Goal: Task Accomplishment & Management: Manage account settings

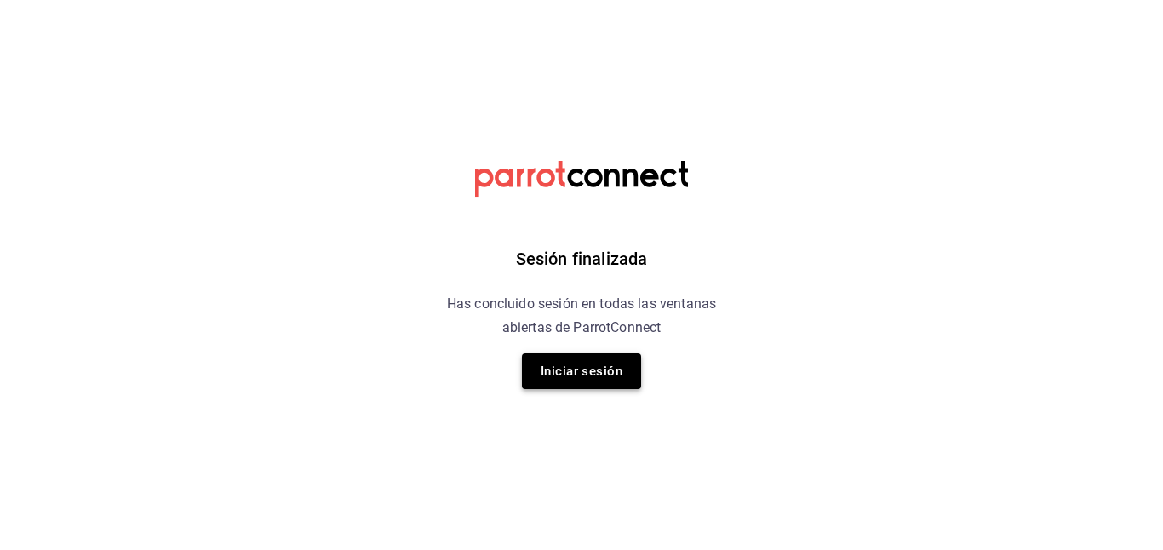
click at [627, 374] on button "Iniciar sesión" at bounding box center [581, 371] width 119 height 36
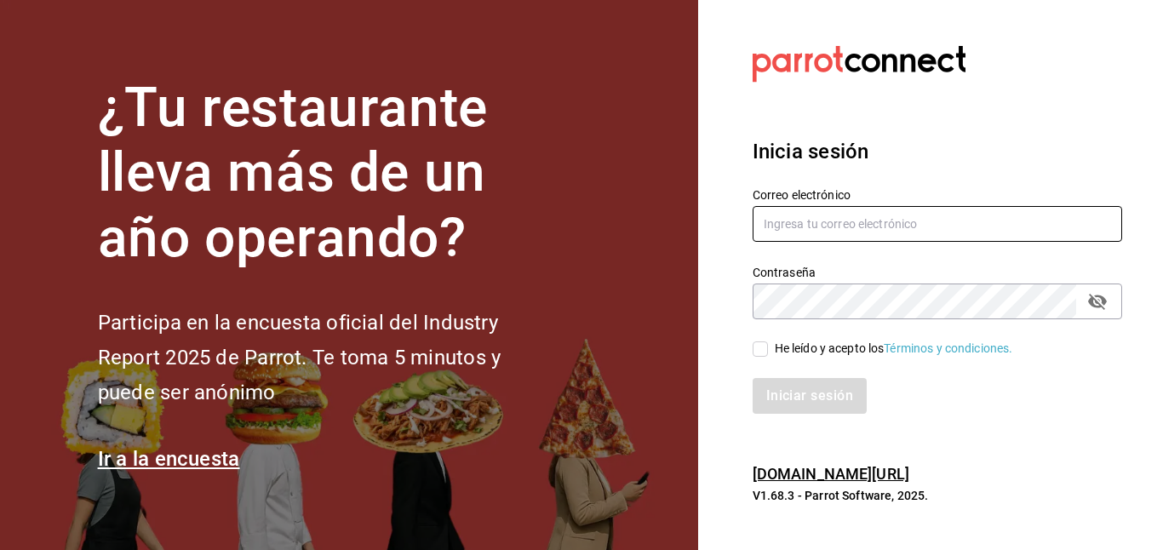
type input "[PERSON_NAME][EMAIL_ADDRESS][DOMAIN_NAME]"
click at [760, 349] on input "He leído y acepto los Términos y condiciones." at bounding box center [760, 348] width 15 height 15
checkbox input "true"
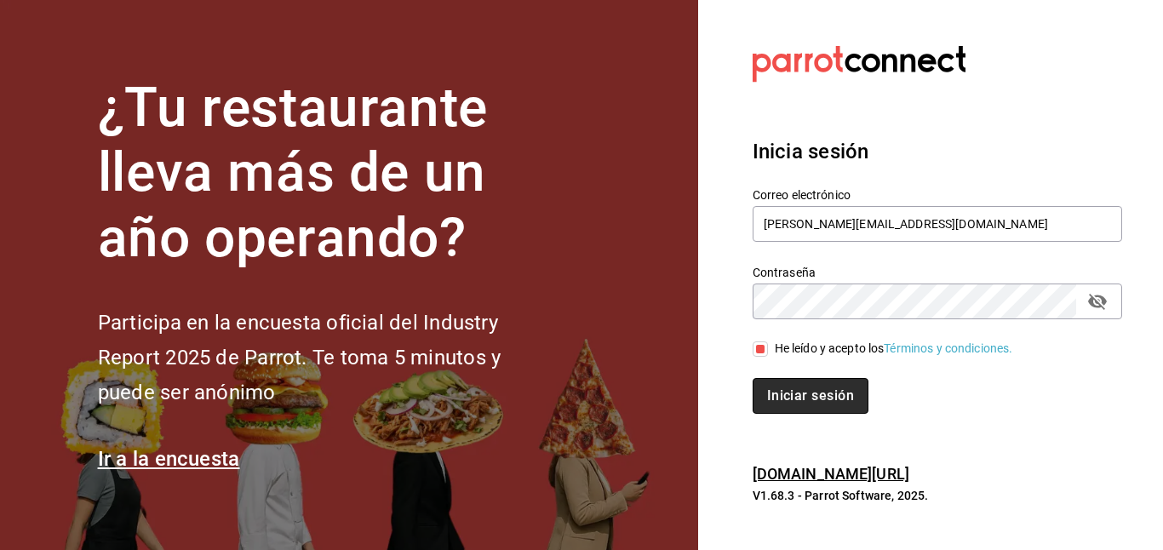
click at [814, 382] on button "Iniciar sesión" at bounding box center [811, 396] width 116 height 36
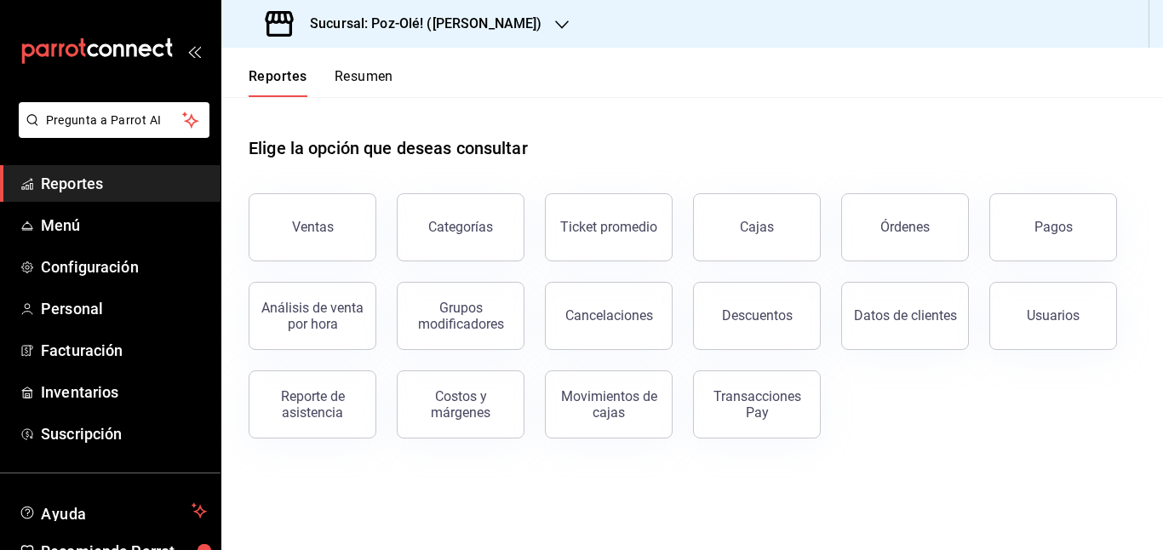
click at [98, 381] on span "Inventarios" at bounding box center [124, 392] width 166 height 23
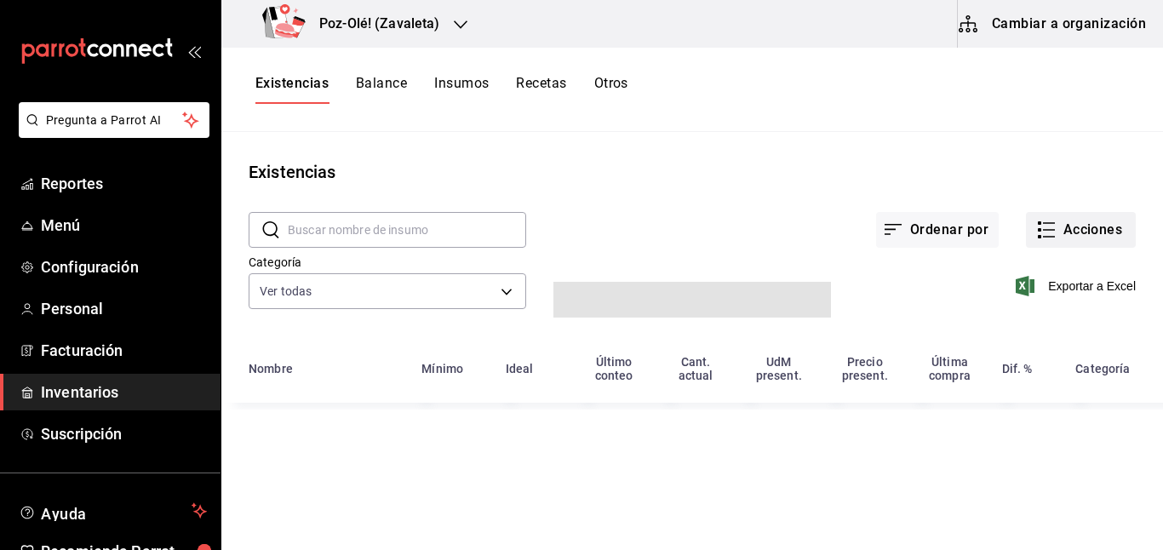
click at [1053, 227] on icon "button" at bounding box center [1046, 230] width 20 height 20
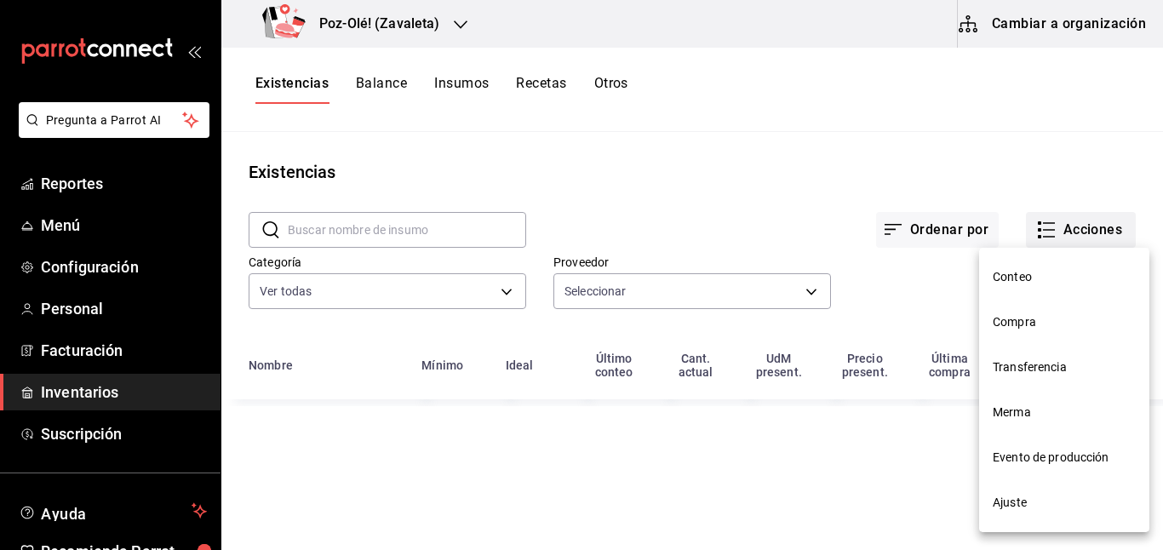
type input "48d44c5a-e461-48d4-aff9-0664819c2ea3,a25d6bbc-ab57-4387-85d6-398f9db57e81,dec80…"
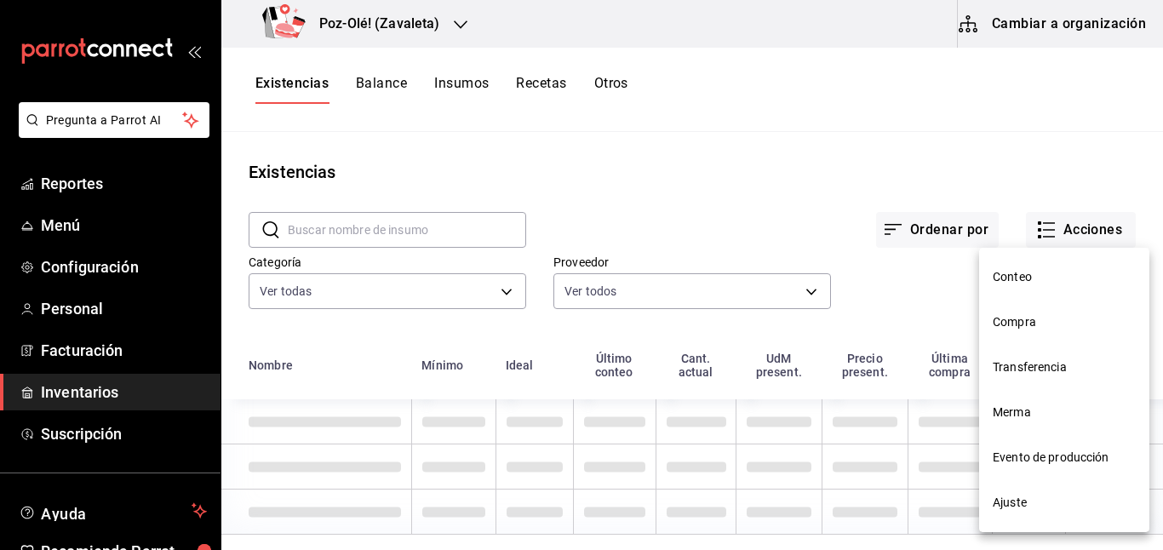
click at [1015, 491] on li "Ajuste" at bounding box center [1064, 502] width 170 height 45
click at [1022, 497] on html "Pregunta a Parrot AI Reportes Menú Configuración Personal Facturación Inventari…" at bounding box center [581, 269] width 1163 height 538
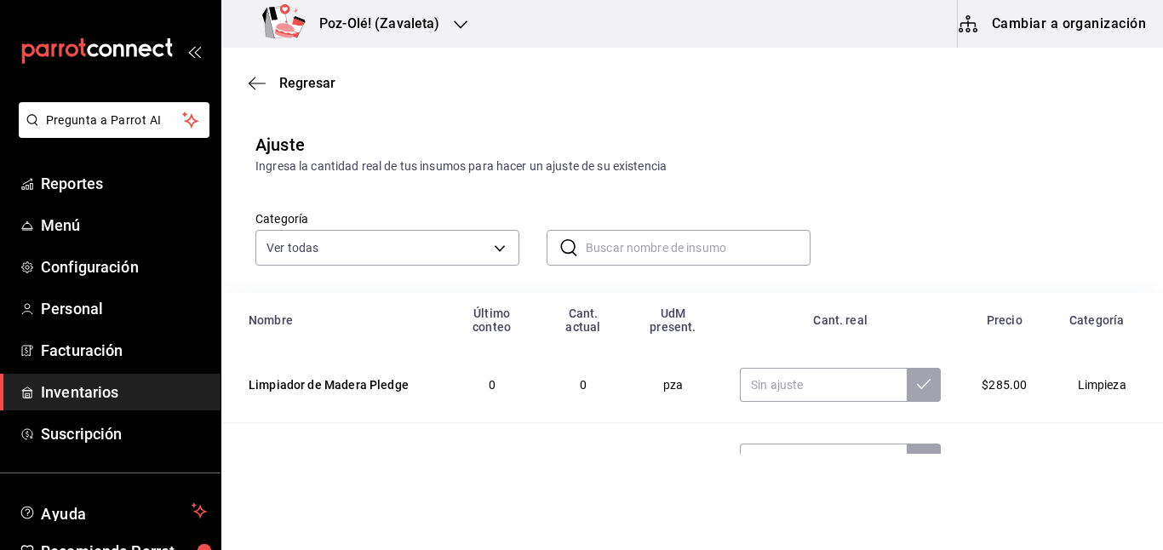
click at [1005, 454] on html "Pregunta a Parrot AI Reportes Menú Configuración Personal Facturación Inventari…" at bounding box center [581, 227] width 1163 height 454
click at [593, 256] on input "text" at bounding box center [698, 248] width 225 height 34
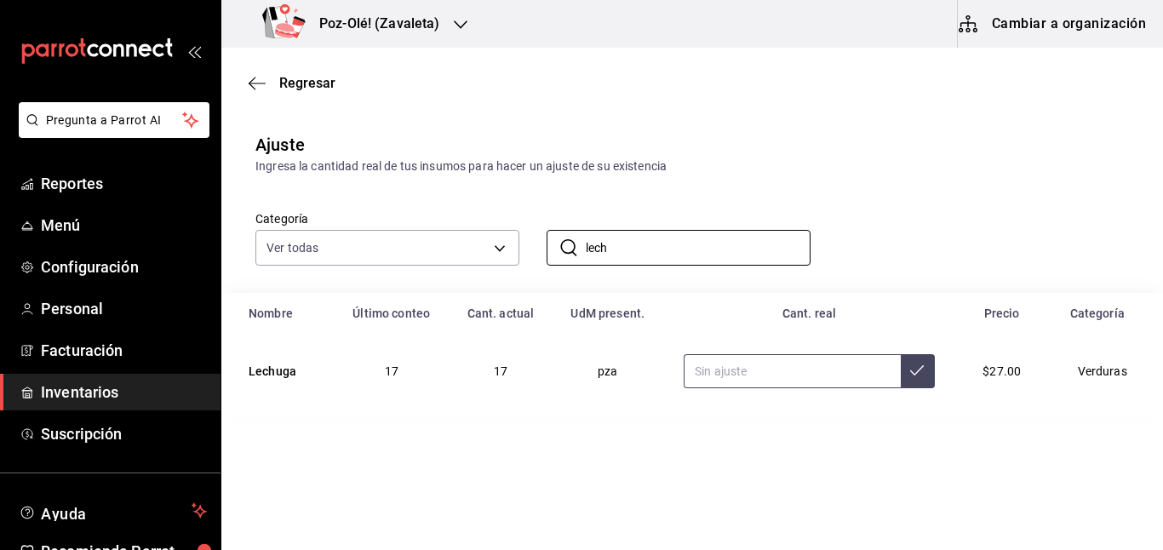
type input "lech"
click at [853, 375] on input "text" at bounding box center [792, 371] width 217 height 34
type input "15.00"
click at [649, 248] on input "lech" at bounding box center [698, 248] width 225 height 34
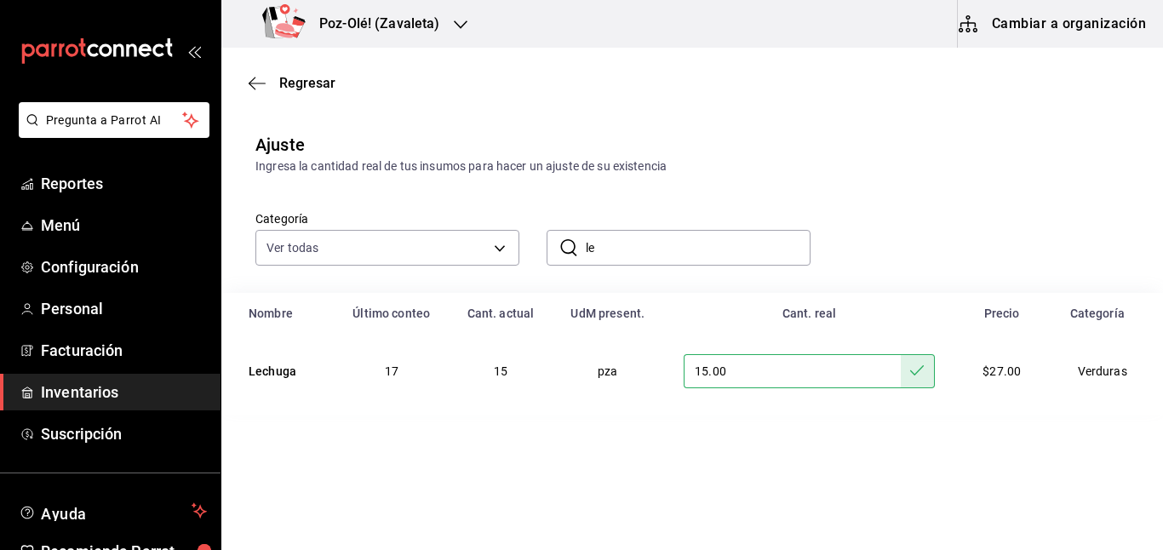
type input "l"
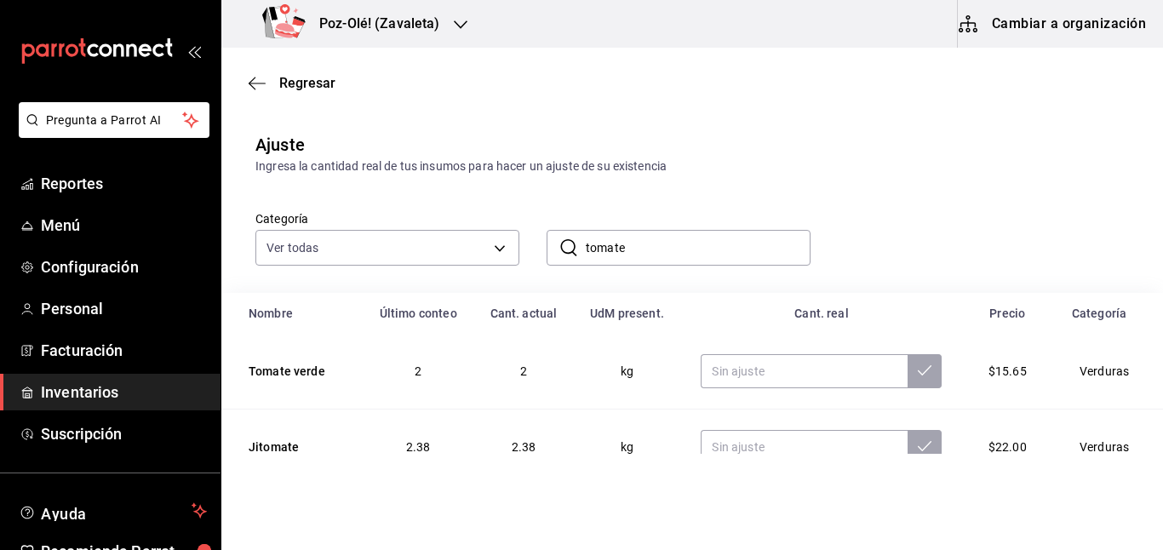
click at [636, 245] on input "tomate" at bounding box center [698, 248] width 225 height 34
type input "tomate"
click at [747, 367] on input "text" at bounding box center [804, 371] width 207 height 34
type input "1.50"
click at [656, 245] on input "tomate" at bounding box center [698, 248] width 225 height 34
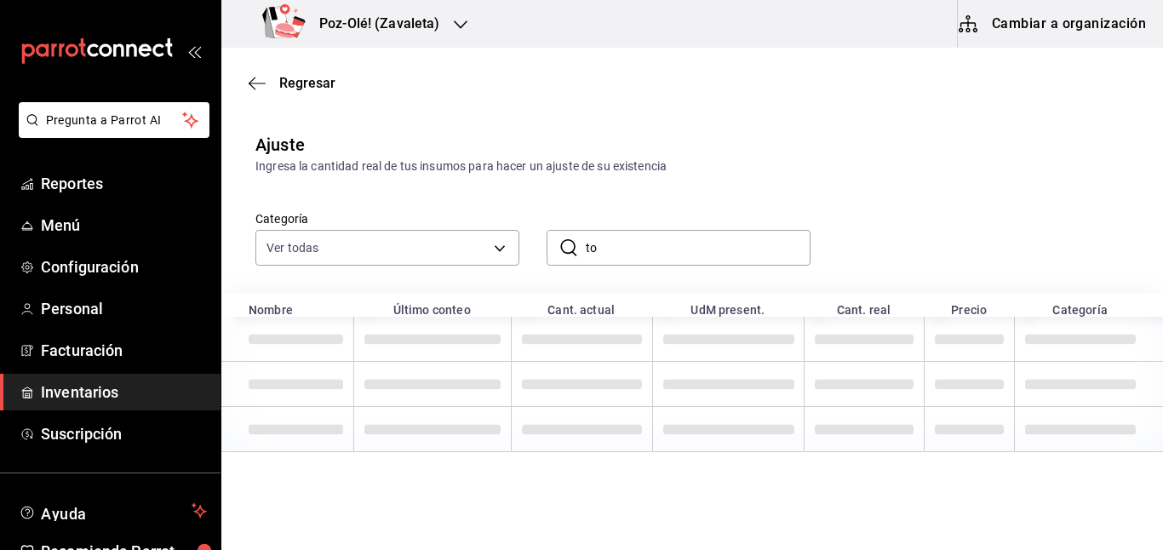
type input "t"
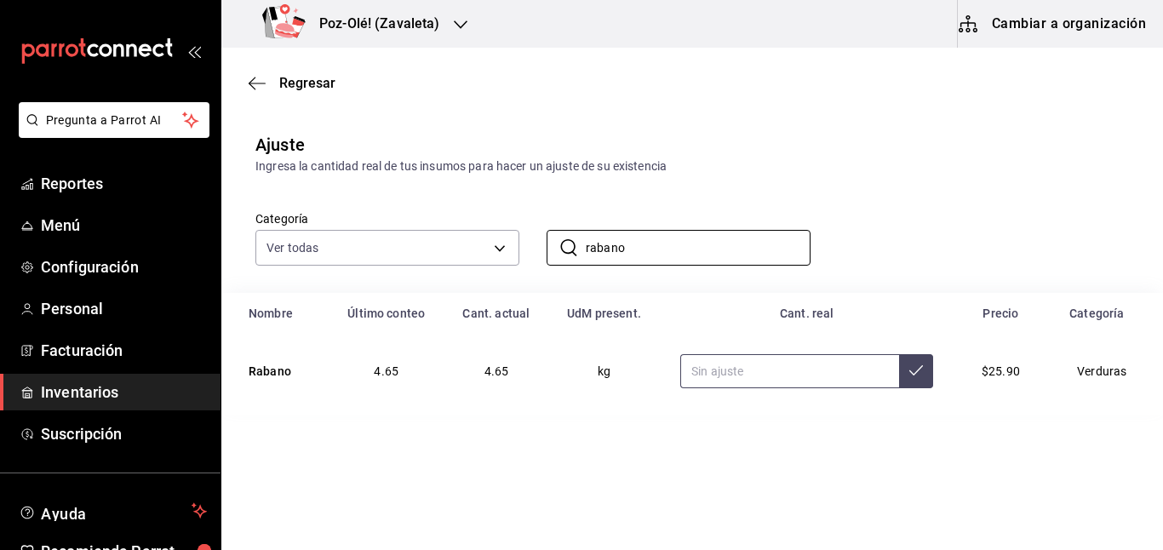
type input "rabano"
click at [802, 363] on input "text" at bounding box center [789, 371] width 219 height 34
type input "5.65"
click at [683, 250] on input "rabano" at bounding box center [698, 248] width 225 height 34
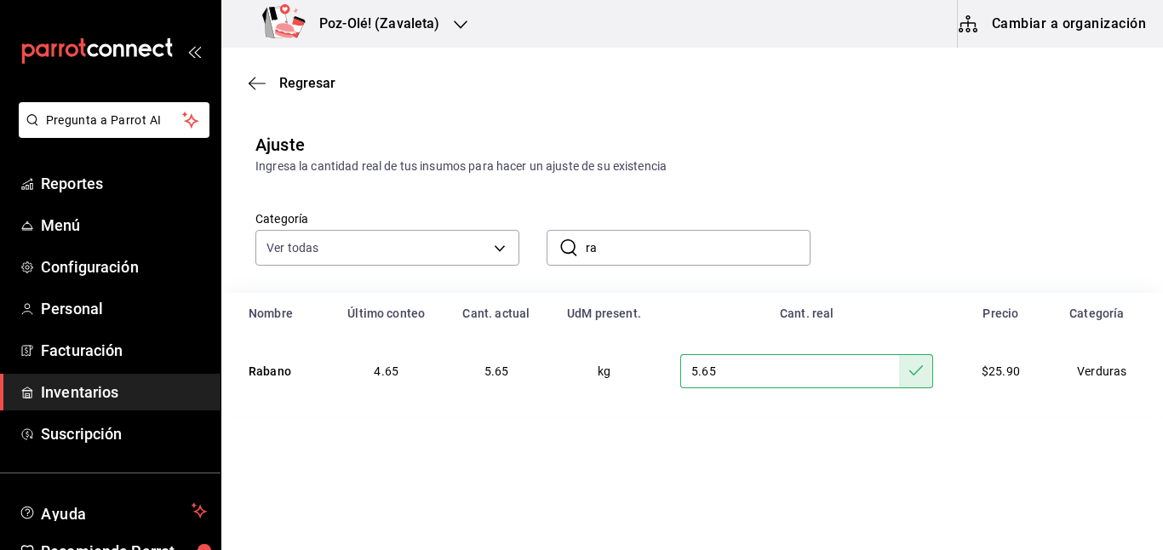
type input "r"
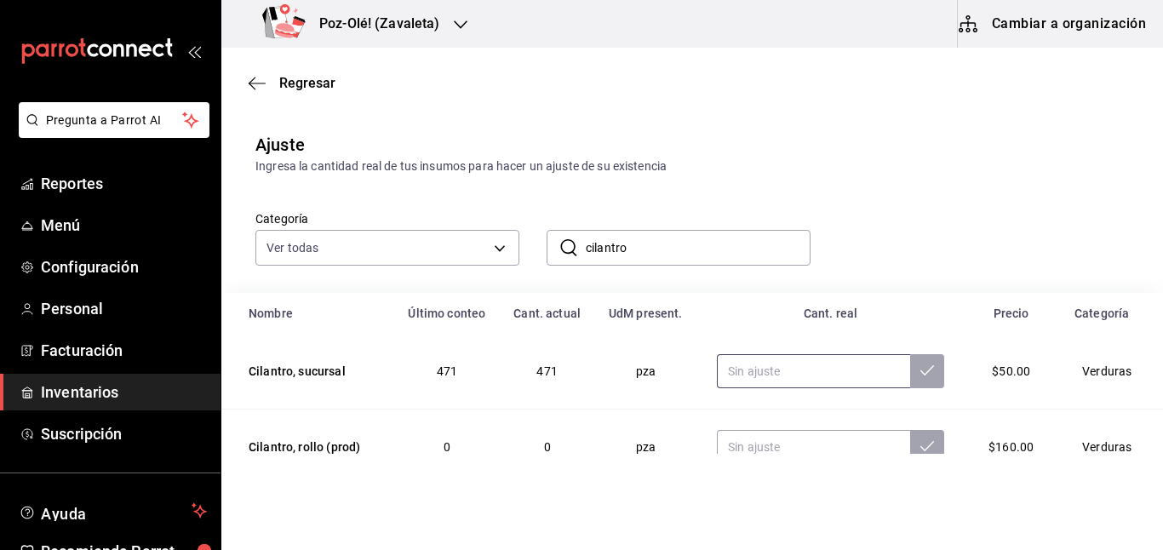
click at [778, 367] on input "text" at bounding box center [813, 371] width 193 height 34
click at [661, 251] on input "cilantro" at bounding box center [698, 248] width 225 height 34
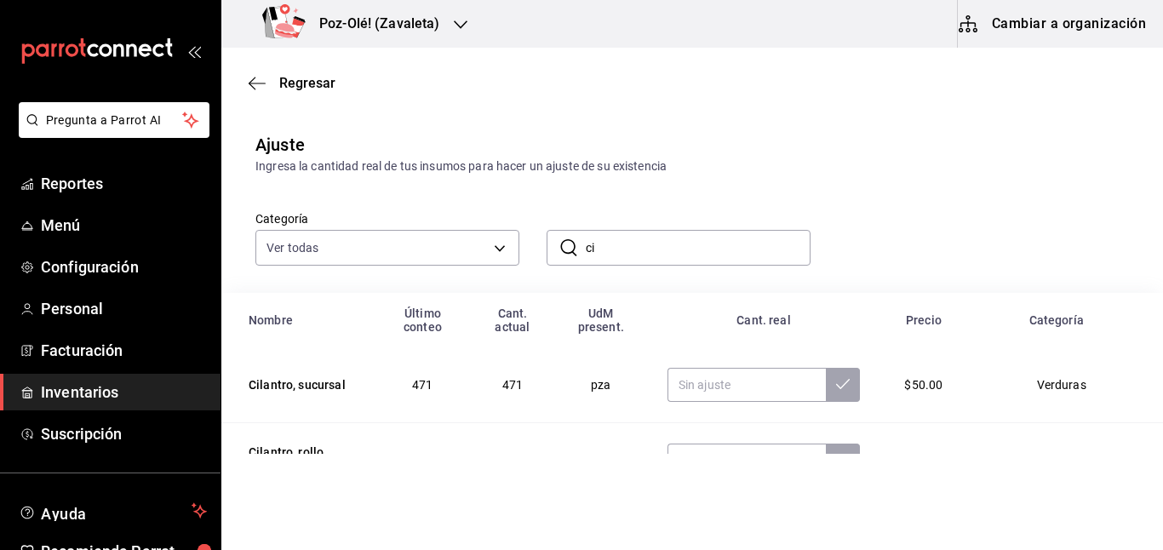
type input "c"
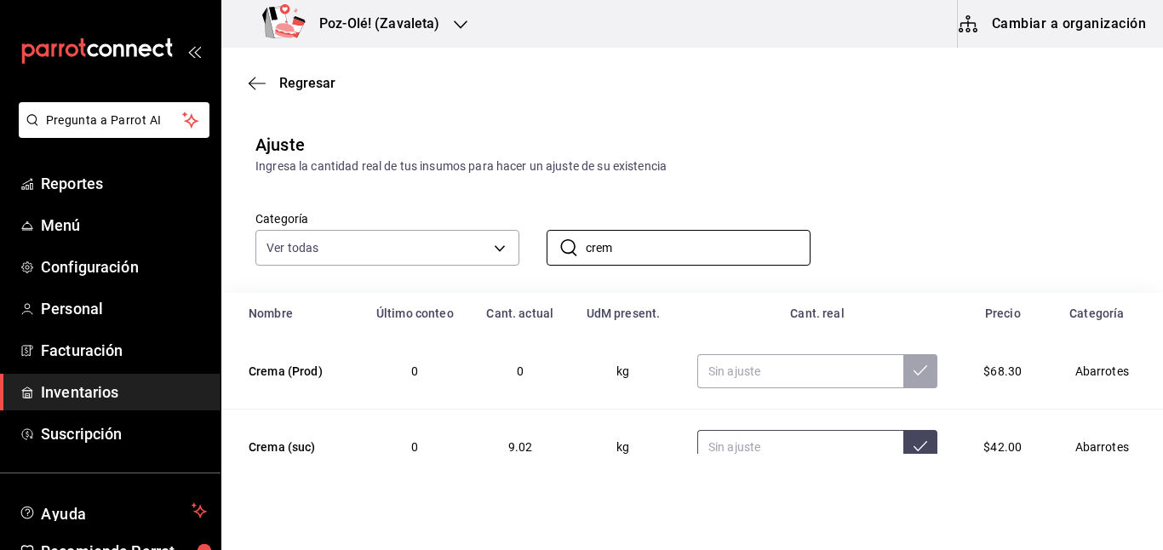
type input "crem"
click at [769, 452] on input "text" at bounding box center [800, 447] width 206 height 34
type input "8.36"
click at [679, 234] on input "crem" at bounding box center [698, 248] width 225 height 34
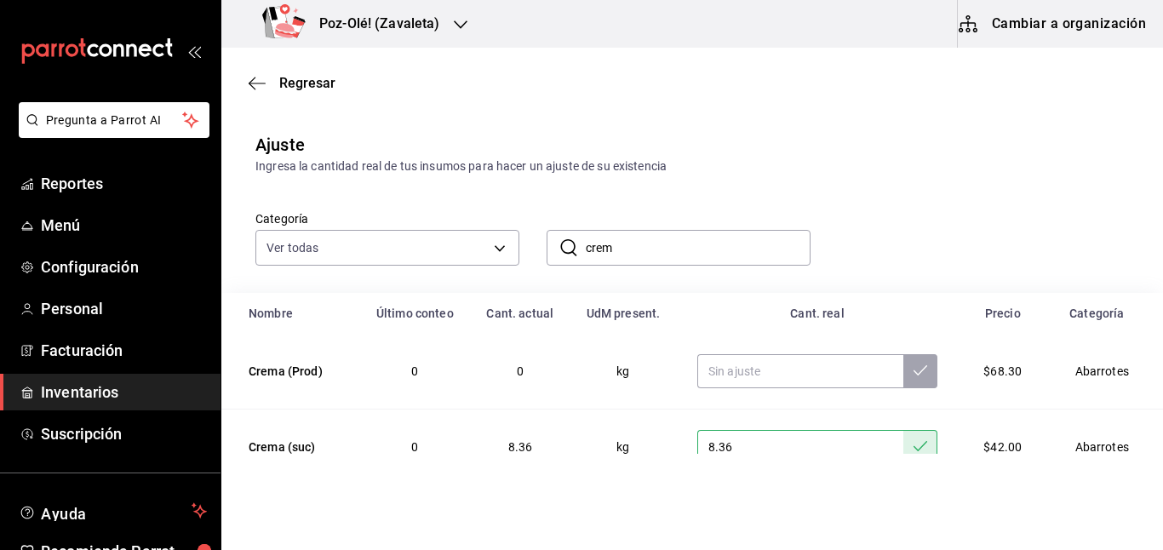
click at [679, 234] on input "crem" at bounding box center [698, 248] width 225 height 34
click at [679, 235] on input "crem" at bounding box center [698, 248] width 225 height 34
click at [634, 262] on input "crem" at bounding box center [698, 248] width 225 height 34
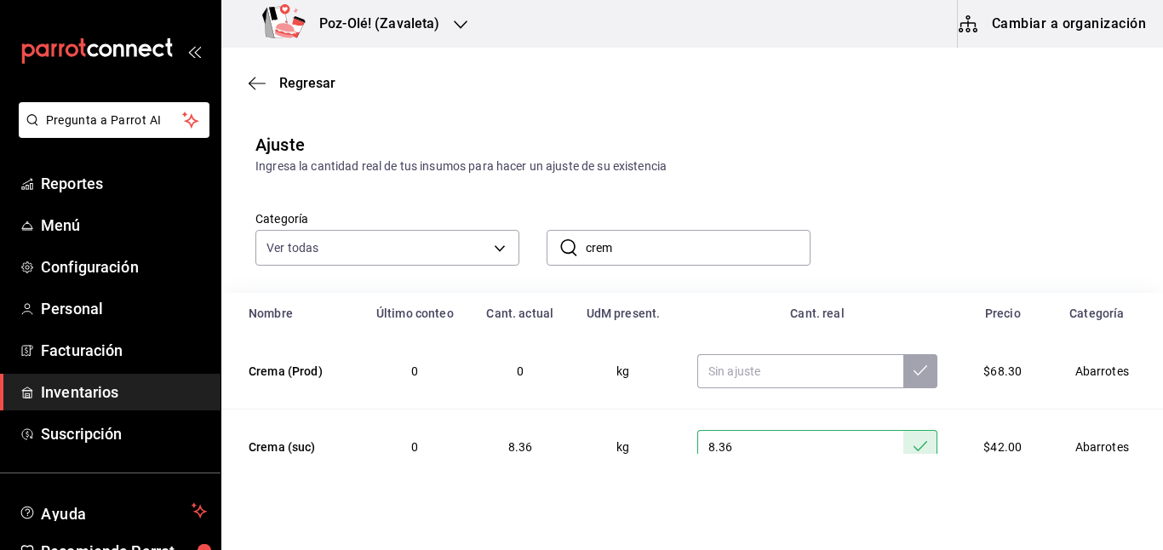
click at [634, 262] on input "crem" at bounding box center [698, 248] width 225 height 34
type input "c"
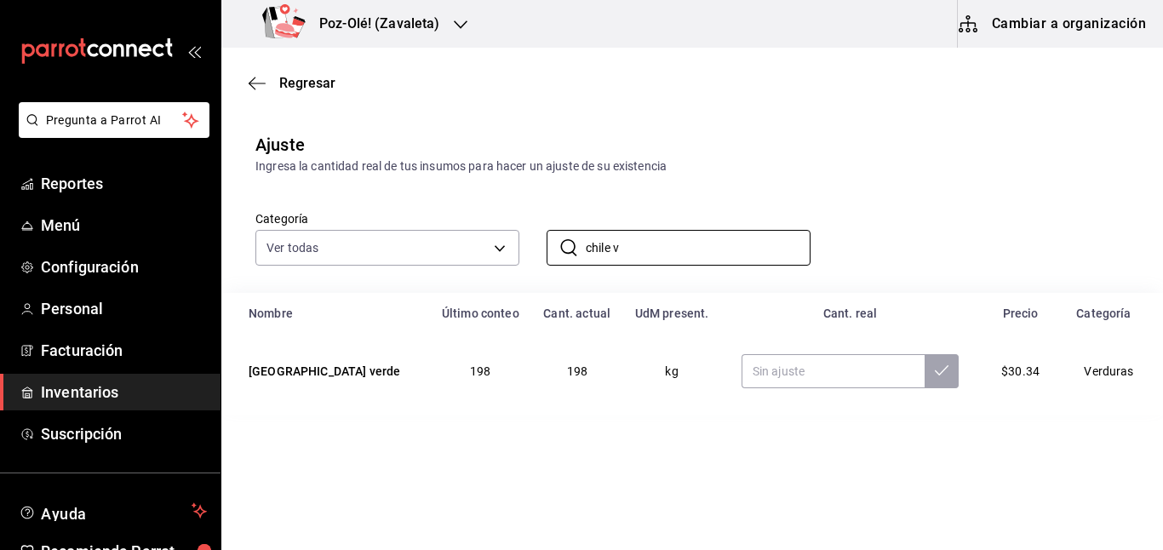
type input "chile v"
click at [295, 56] on main "Regresar Ajuste Ingresa la cantidad real de tus insumos para hacer un ajuste de…" at bounding box center [692, 232] width 942 height 368
click at [316, 91] on div "Regresar" at bounding box center [692, 82] width 942 height 43
click at [112, 386] on span "Inventarios" at bounding box center [124, 392] width 166 height 23
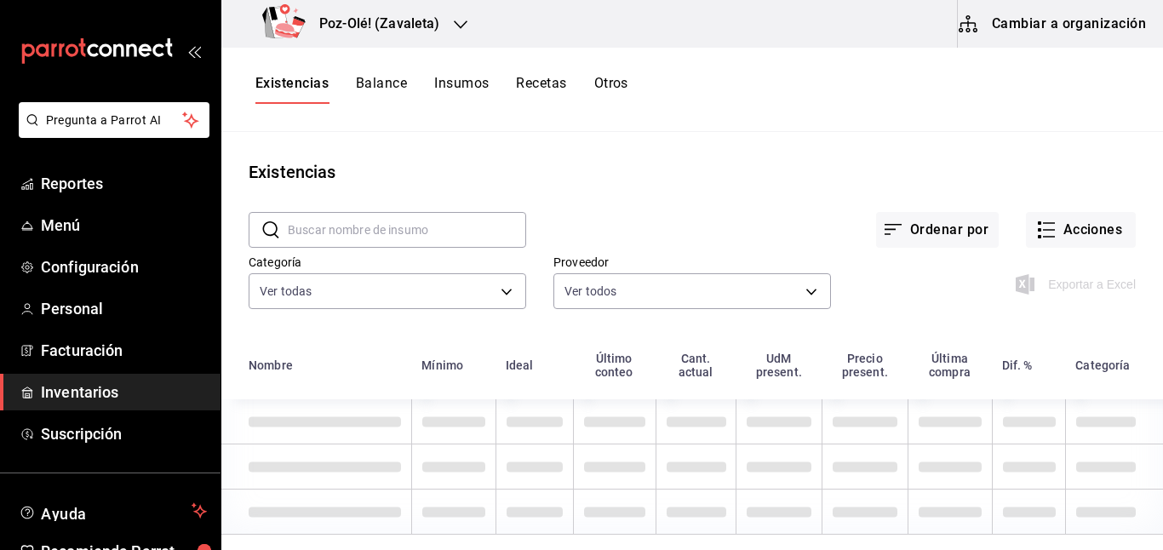
click at [112, 386] on span "Inventarios" at bounding box center [124, 392] width 166 height 23
click at [1052, 234] on main "Existencias ​ ​ Ordenar por Acciones Categoría Ver todas d676893f-1eff-4afc-89d…" at bounding box center [692, 335] width 942 height 406
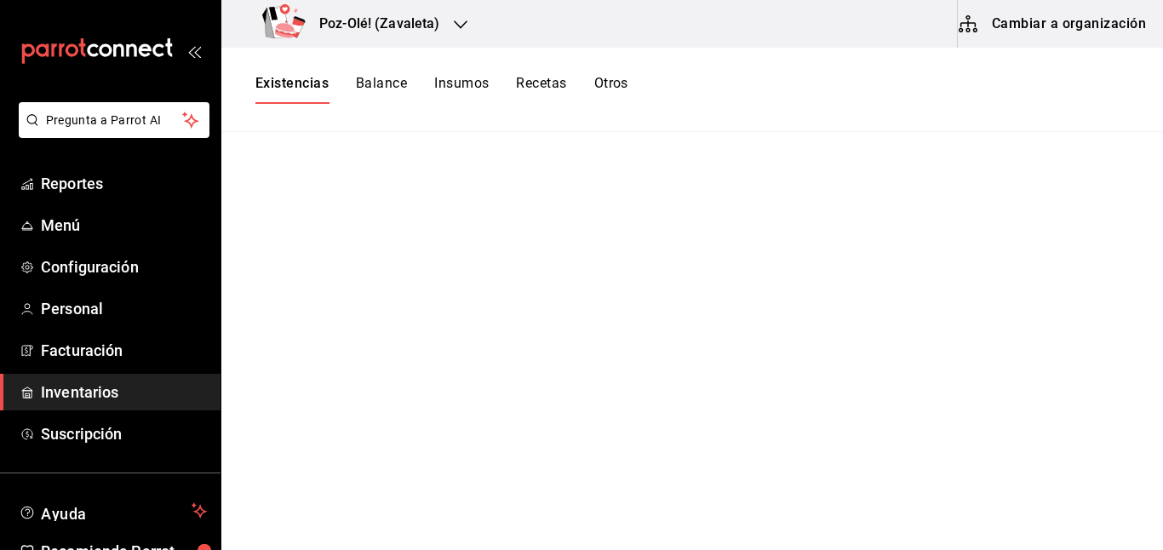
click at [1027, 38] on button "Cambiar a organización" at bounding box center [1054, 24] width 192 height 48
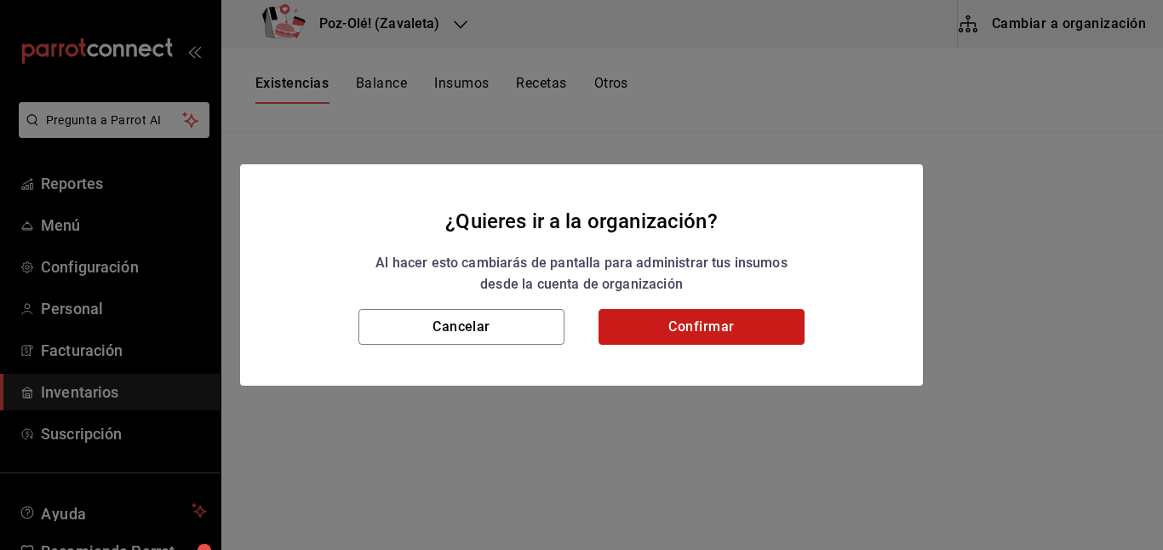
click at [701, 320] on button "Confirmar" at bounding box center [701, 327] width 206 height 36
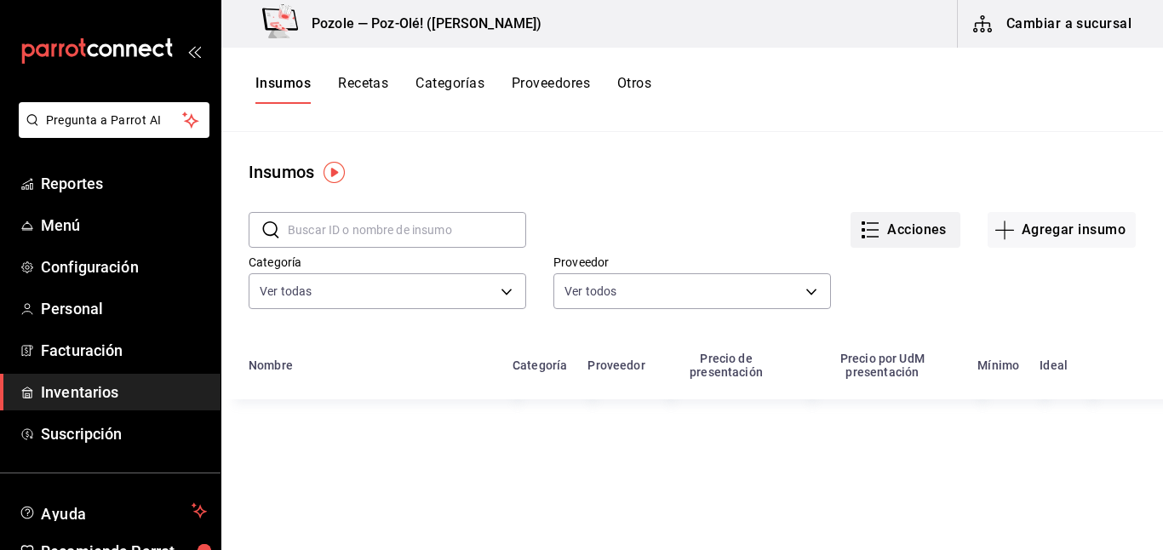
click at [896, 236] on button "Acciones" at bounding box center [905, 230] width 110 height 36
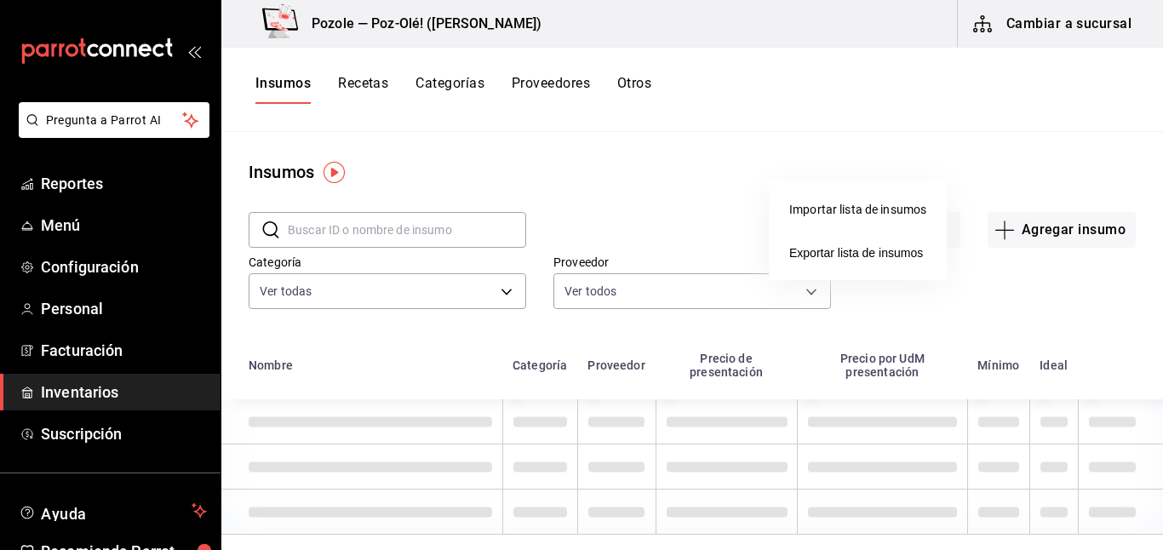
click at [612, 91] on div at bounding box center [581, 275] width 1163 height 550
drag, startPoint x: 635, startPoint y: 91, endPoint x: 625, endPoint y: 78, distance: 16.4
click at [635, 91] on div at bounding box center [581, 275] width 1163 height 550
click at [625, 78] on button "Otros" at bounding box center [634, 89] width 34 height 29
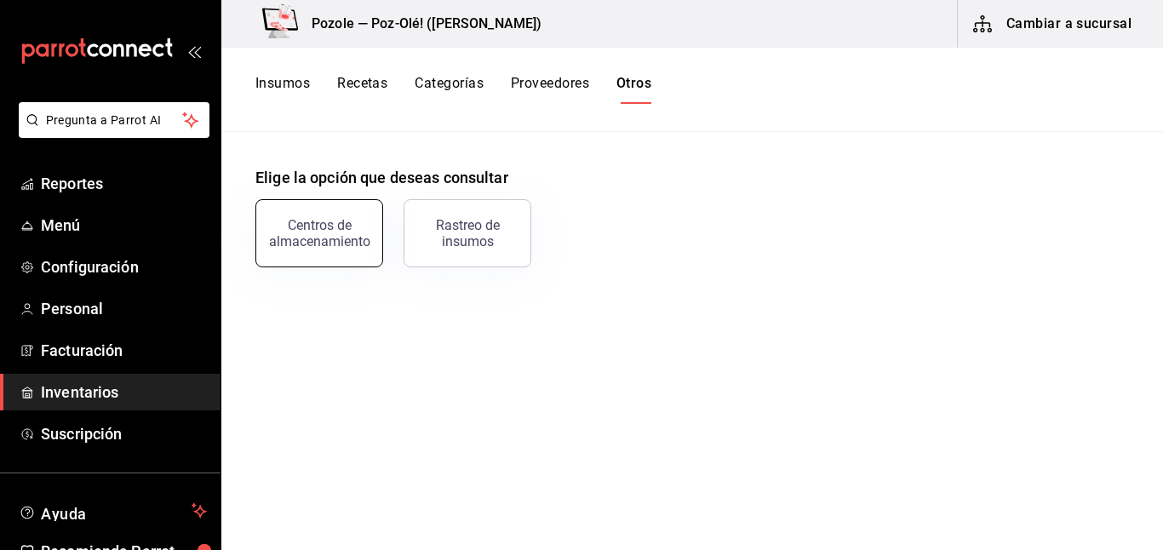
click at [370, 213] on button "Centros de almacenamiento" at bounding box center [319, 233] width 128 height 68
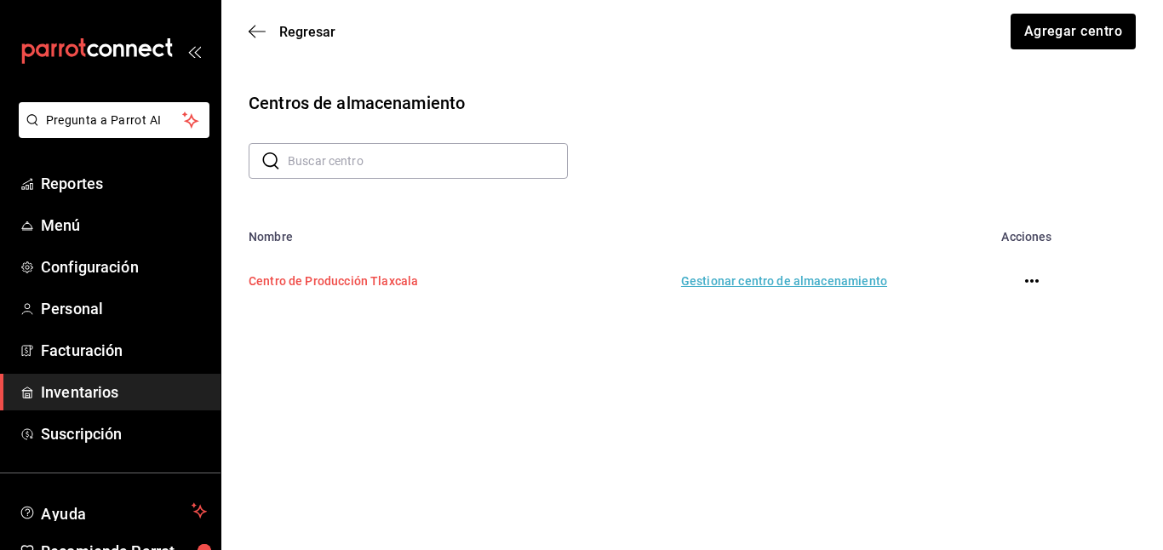
click at [332, 287] on td "Centro de Producción Tlaxcala" at bounding box center [381, 280] width 321 height 75
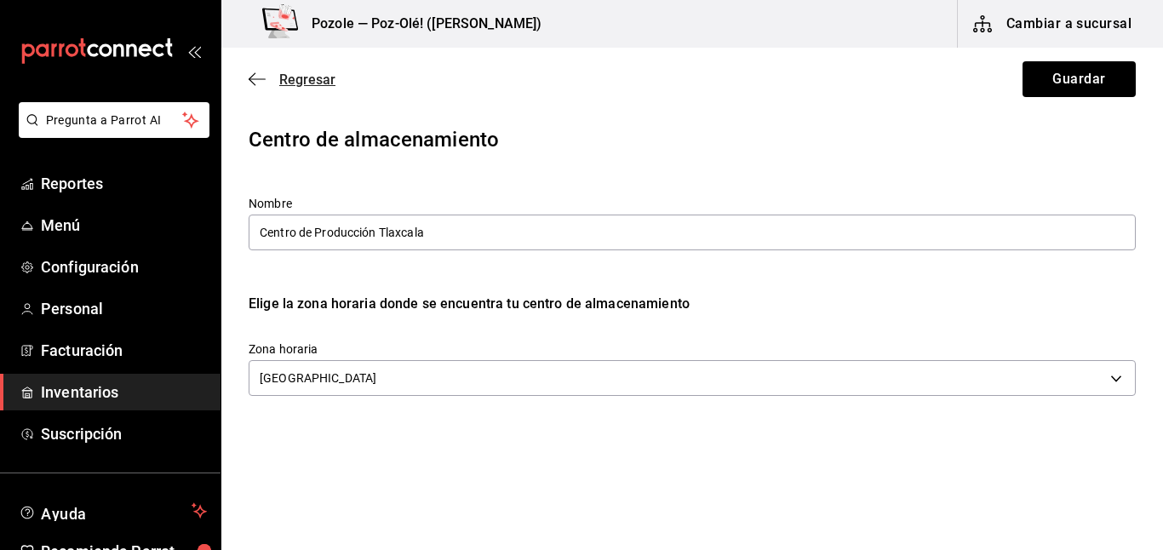
click at [316, 72] on span "Regresar" at bounding box center [307, 80] width 56 height 16
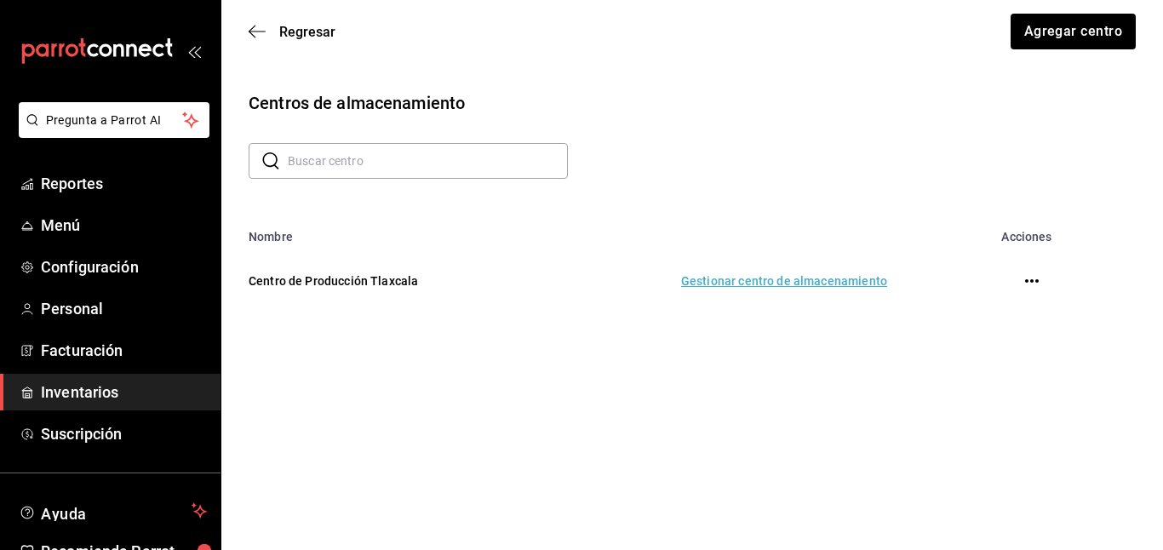
click at [1033, 289] on button "button" at bounding box center [1032, 281] width 34 height 34
click at [1031, 281] on icon "button" at bounding box center [1032, 280] width 14 height 3
click at [1034, 20] on div at bounding box center [581, 275] width 1163 height 550
click at [1034, 20] on div "Eliminar" at bounding box center [581, 275] width 1163 height 550
click at [304, 38] on span "Regresar" at bounding box center [307, 32] width 56 height 16
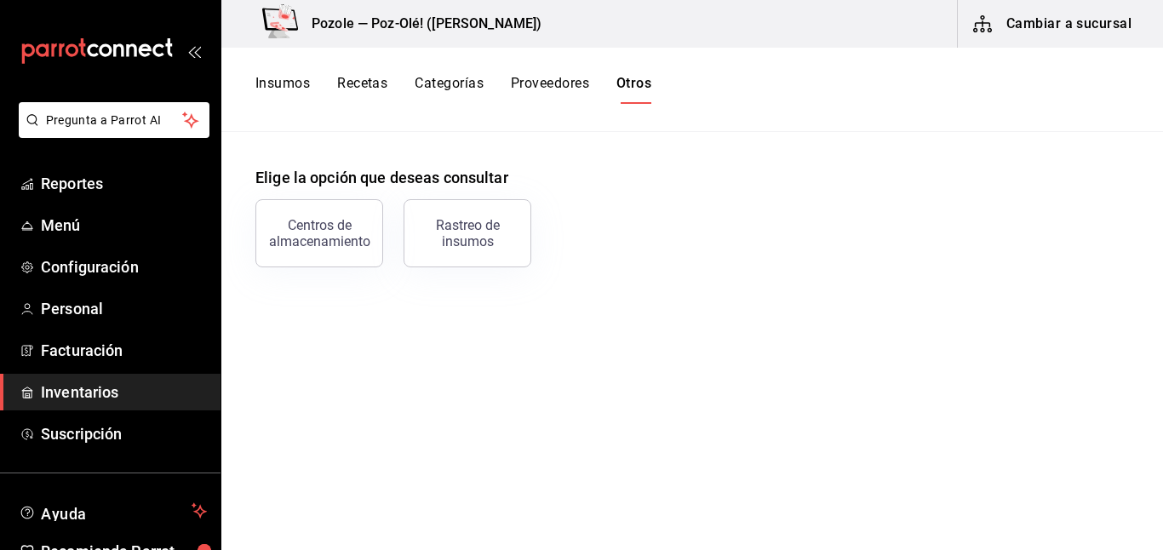
click at [286, 87] on button "Insumos" at bounding box center [282, 89] width 54 height 29
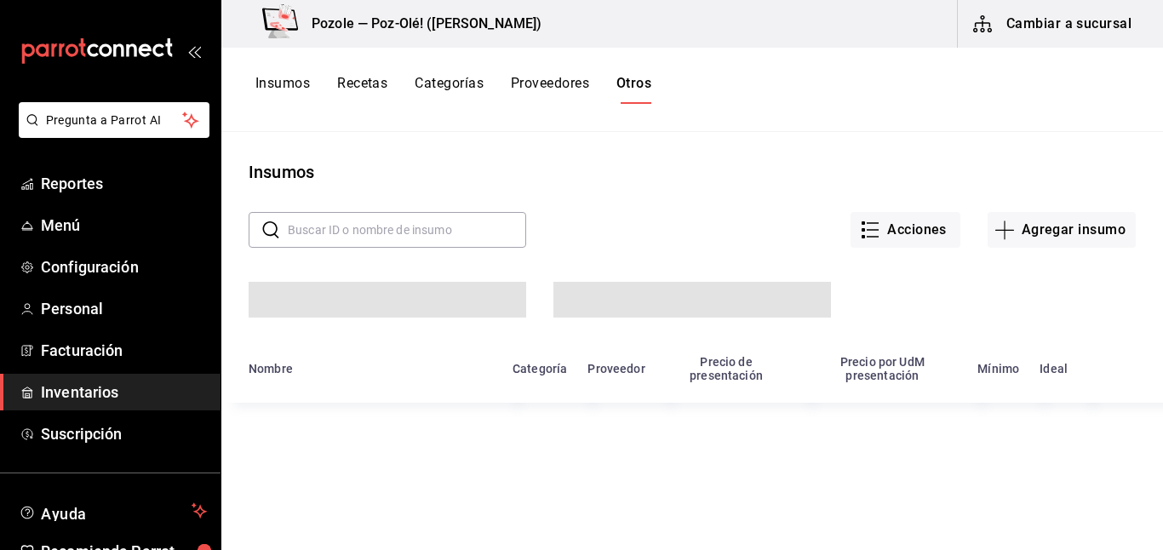
click at [93, 396] on span "Inventarios" at bounding box center [124, 392] width 166 height 23
click at [1085, 22] on button "Cambiar a sucursal" at bounding box center [1054, 24] width 192 height 48
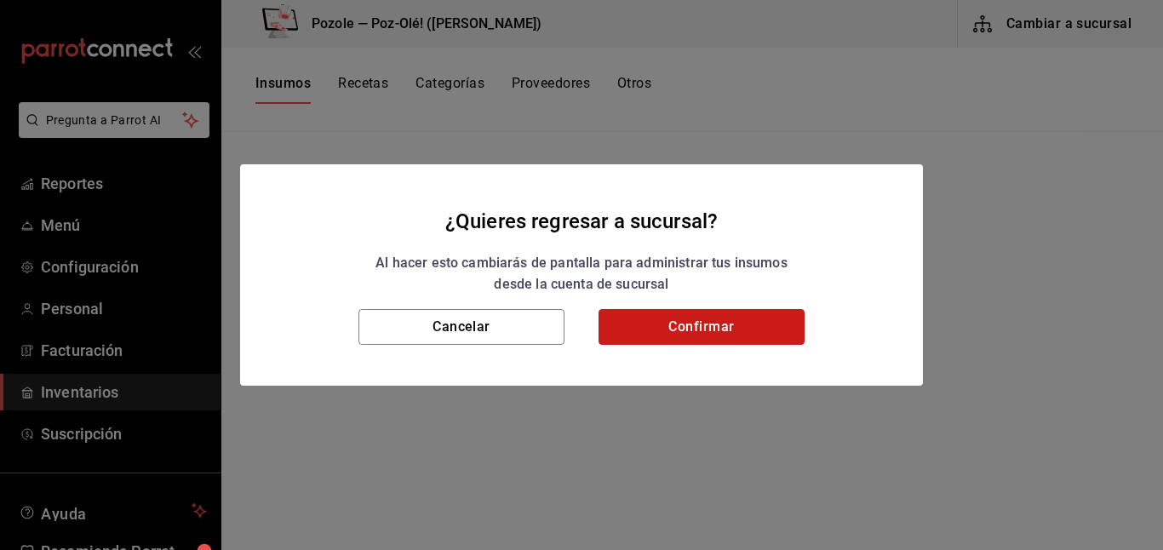
click at [722, 314] on button "Confirmar" at bounding box center [701, 327] width 206 height 36
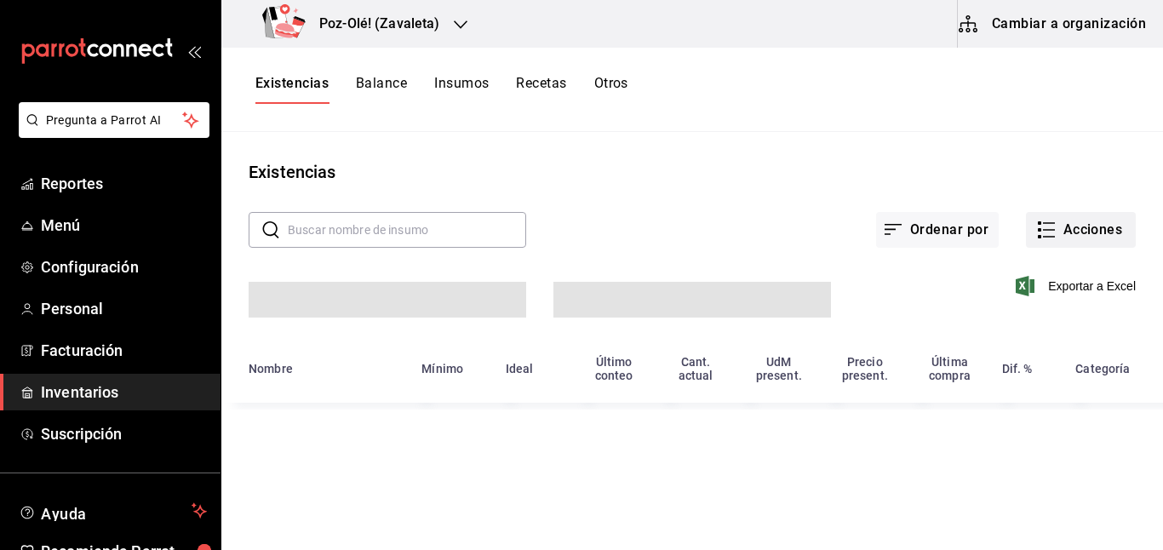
click at [1039, 228] on rect "button" at bounding box center [1039, 229] width 3 height 3
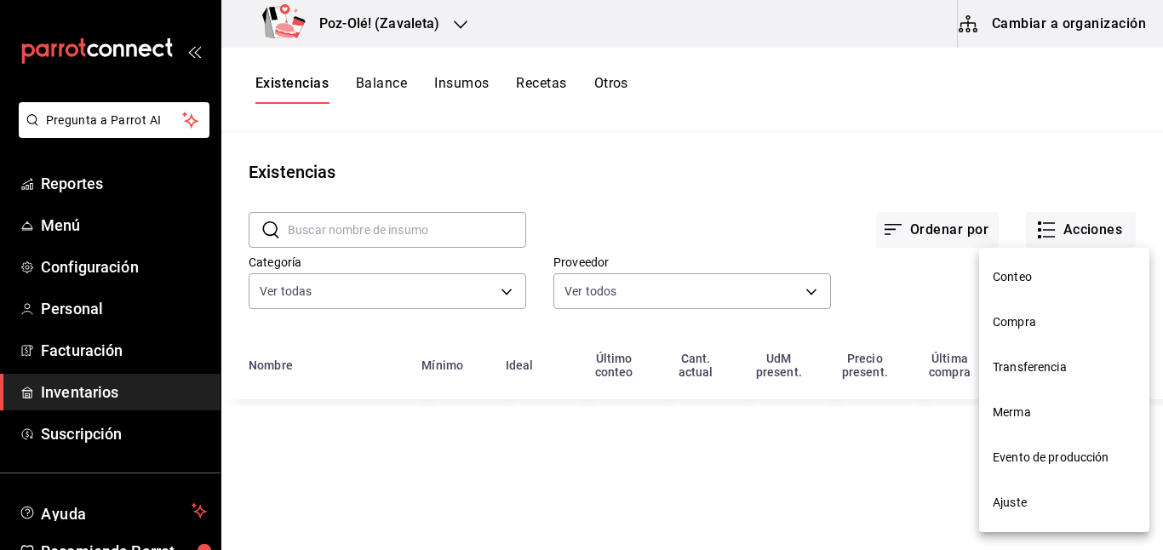
click at [1005, 366] on span "Transferencia" at bounding box center [1064, 367] width 143 height 18
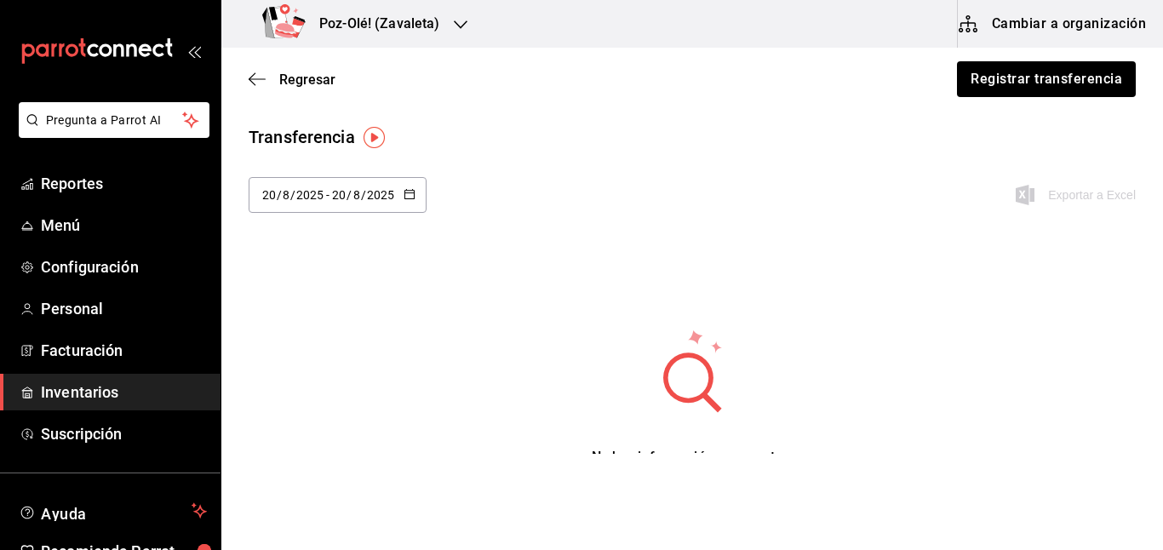
click at [1022, 28] on button "Cambiar a organización" at bounding box center [1054, 24] width 192 height 48
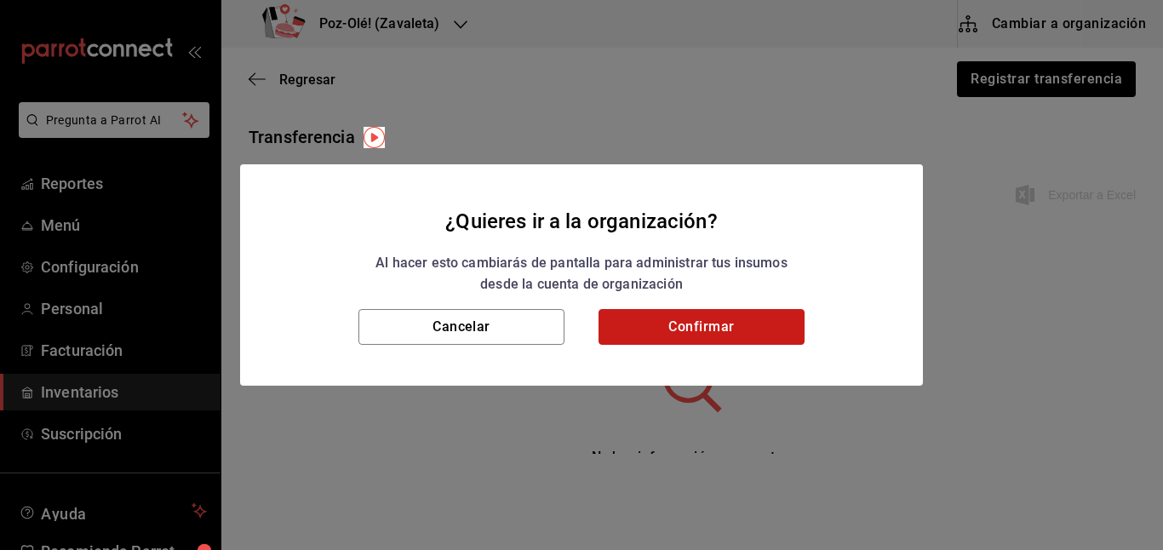
click at [685, 333] on button "Confirmar" at bounding box center [701, 327] width 206 height 36
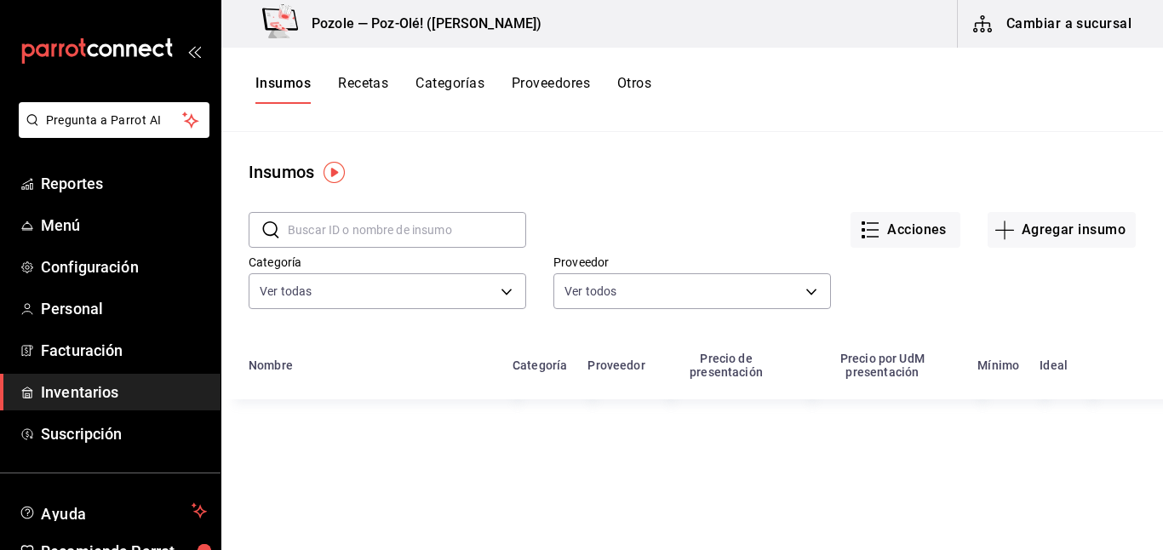
drag, startPoint x: 627, startPoint y: 81, endPoint x: 569, endPoint y: 105, distance: 62.6
click at [624, 81] on button "Otros" at bounding box center [634, 89] width 34 height 29
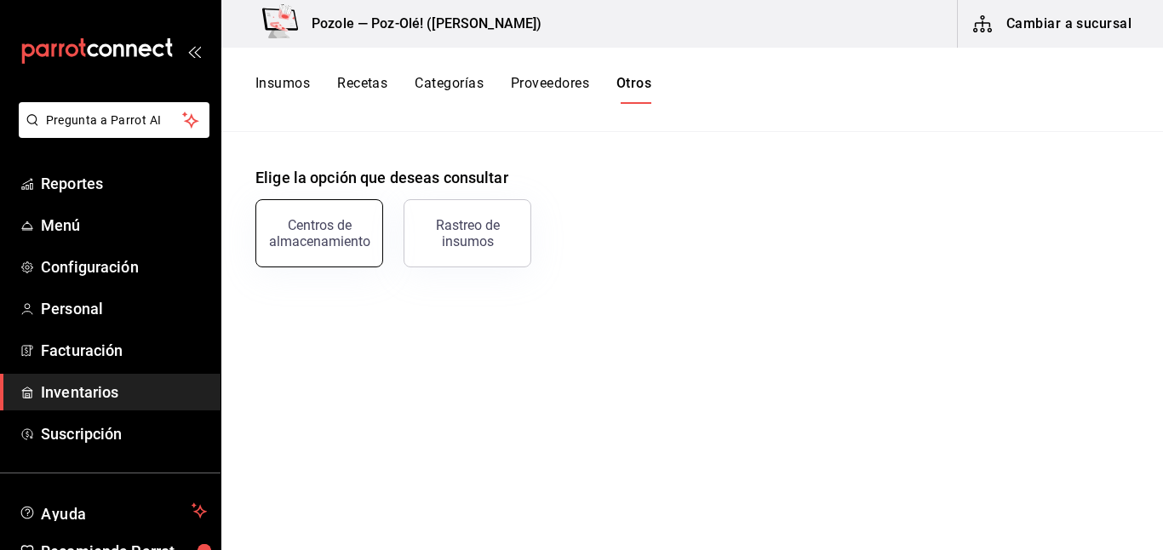
click at [342, 240] on div "Centros de almacenamiento" at bounding box center [319, 233] width 106 height 32
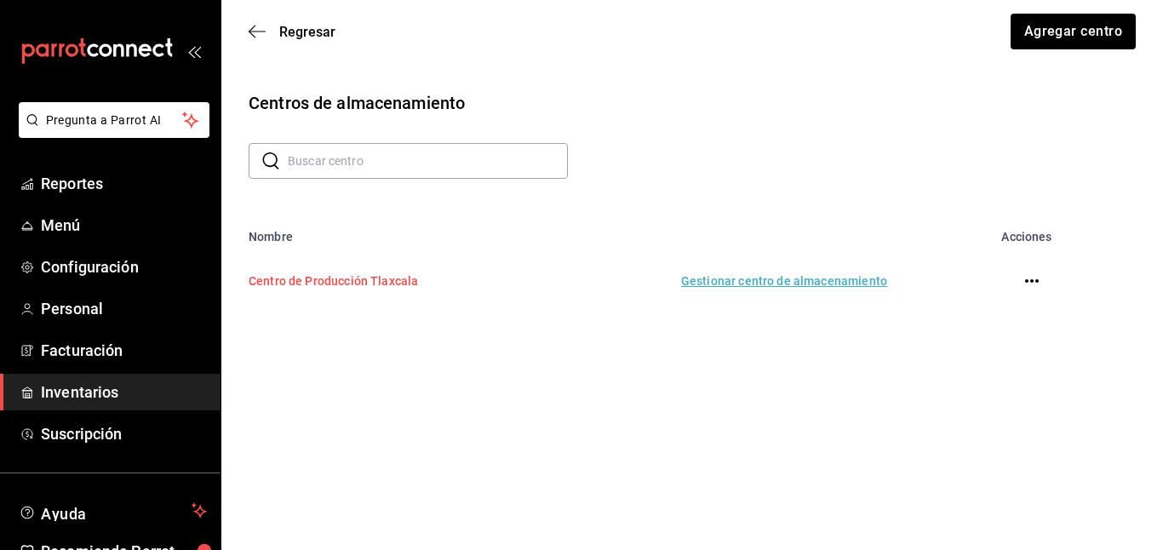
click at [379, 285] on td "Centro de Producción Tlaxcala" at bounding box center [381, 280] width 321 height 75
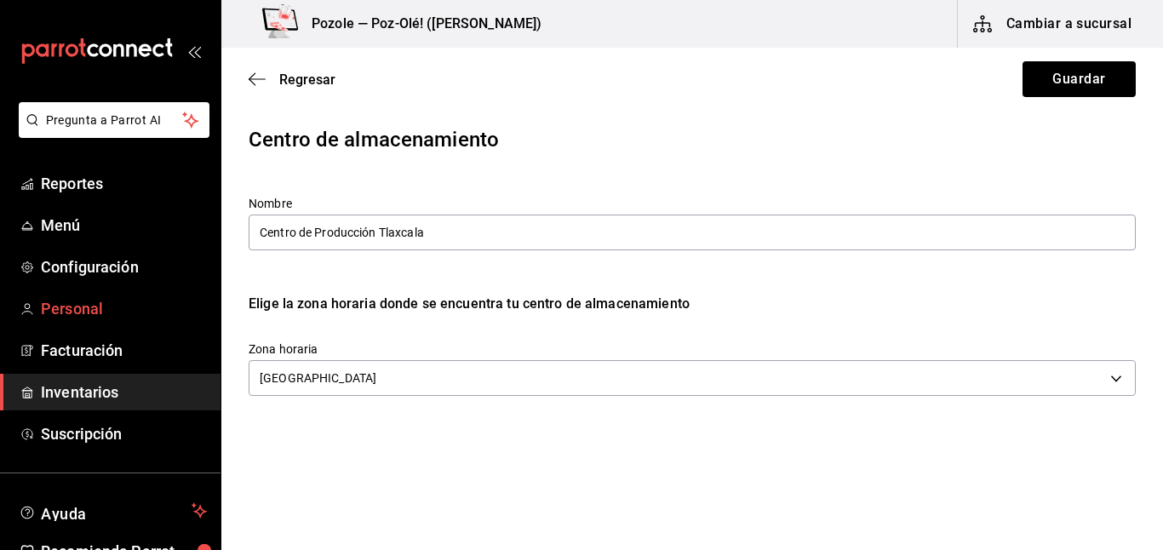
click at [287, 76] on span "Regresar" at bounding box center [307, 80] width 56 height 16
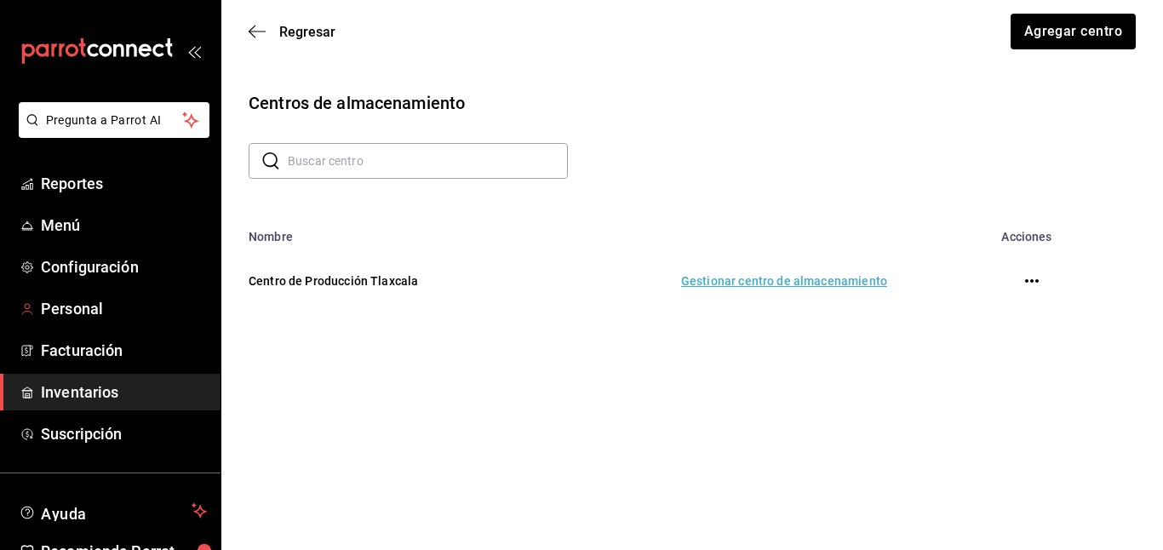
click at [1037, 286] on icon "button" at bounding box center [1032, 281] width 14 height 14
click at [1032, 283] on li "Eliminar" at bounding box center [967, 281] width 143 height 48
click at [1056, 396] on div at bounding box center [581, 275] width 1163 height 550
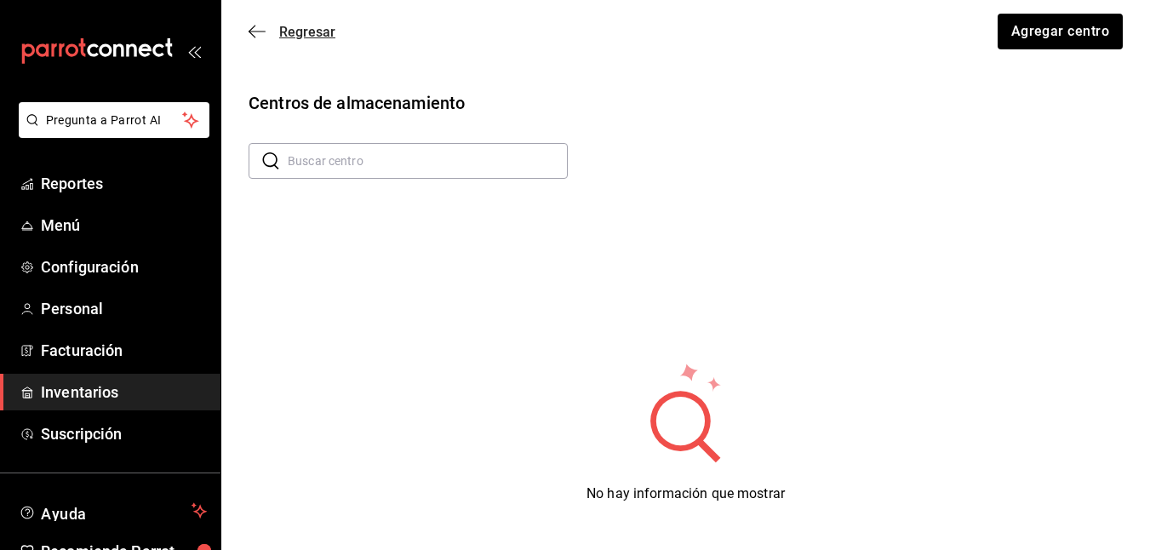
click at [280, 32] on span "Regresar" at bounding box center [307, 32] width 56 height 16
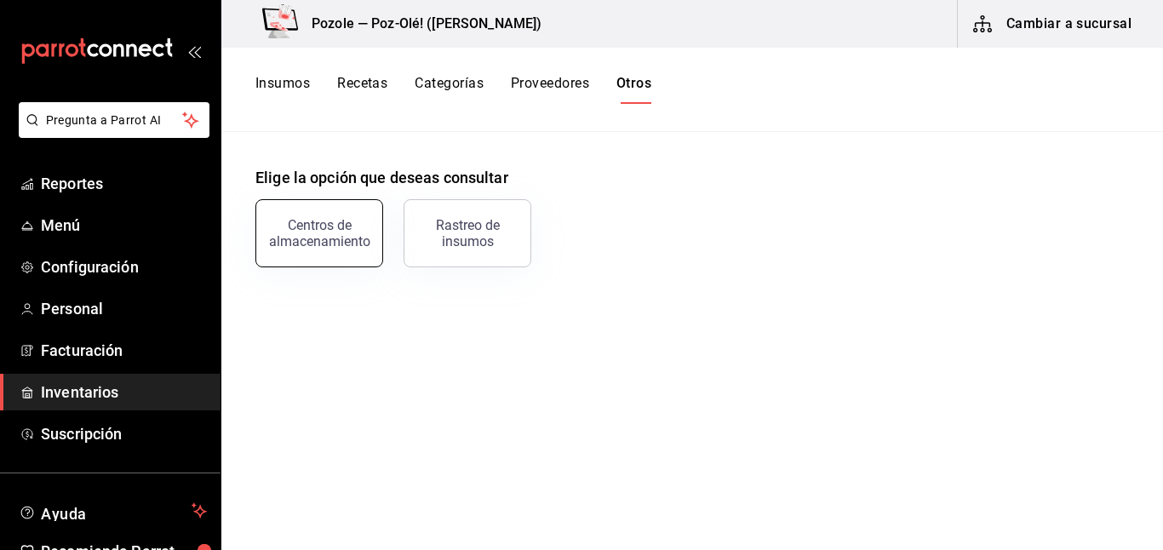
click at [291, 253] on button "Centros de almacenamiento" at bounding box center [319, 233] width 128 height 68
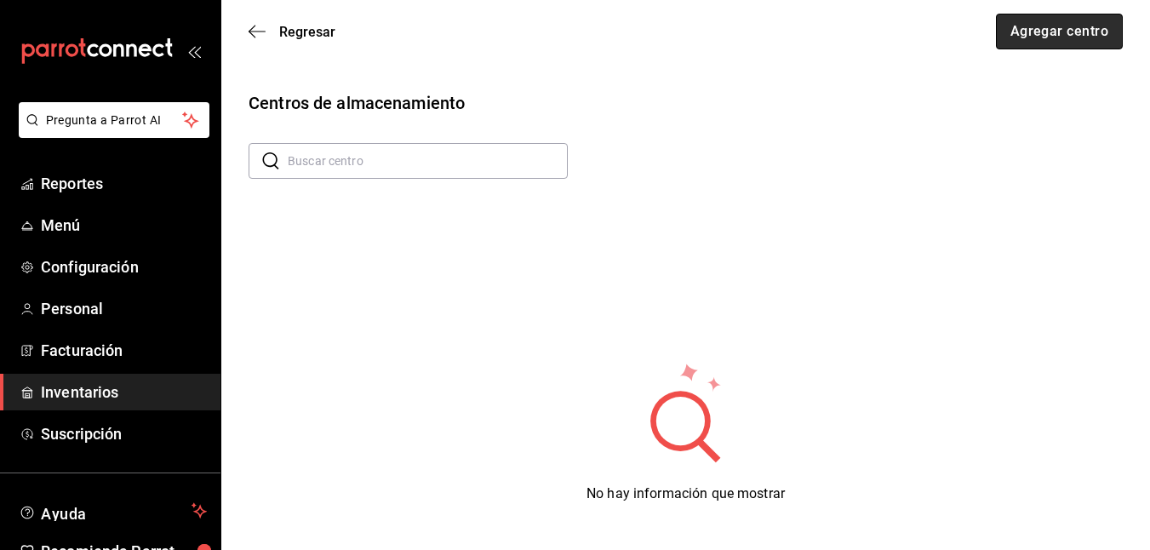
click at [1062, 38] on button "Agregar centro" at bounding box center [1059, 32] width 127 height 36
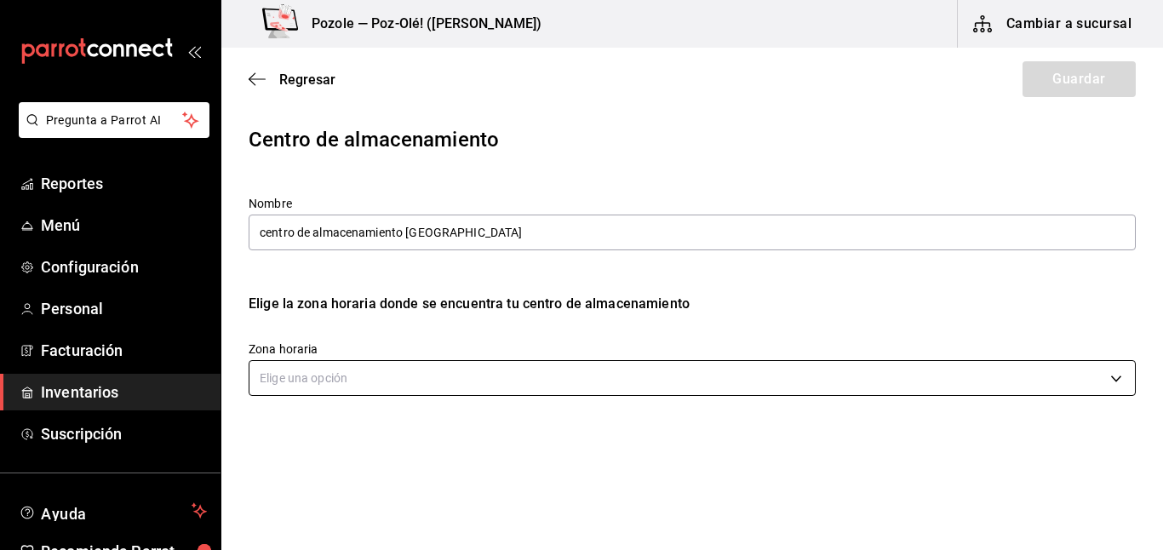
type input "centro de almacenamiento Tlaxcala"
click at [379, 381] on body "Pregunta a Parrot AI Reportes Menú Configuración Personal Facturación Inventari…" at bounding box center [581, 227] width 1163 height 454
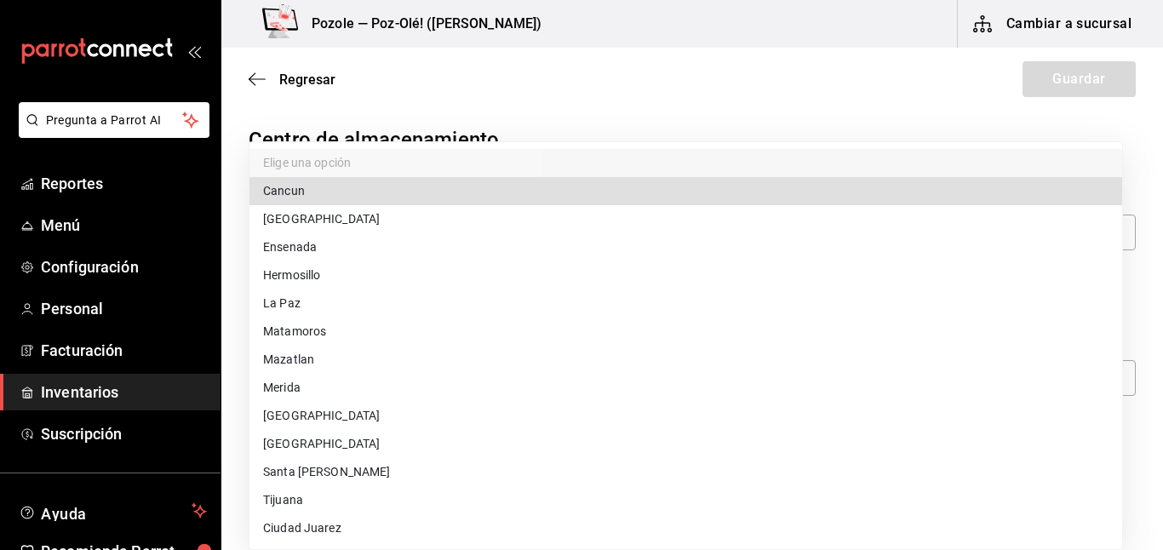
click at [334, 421] on li "Ciudad de Mexico" at bounding box center [685, 416] width 873 height 28
type input "America/Mexico_City"
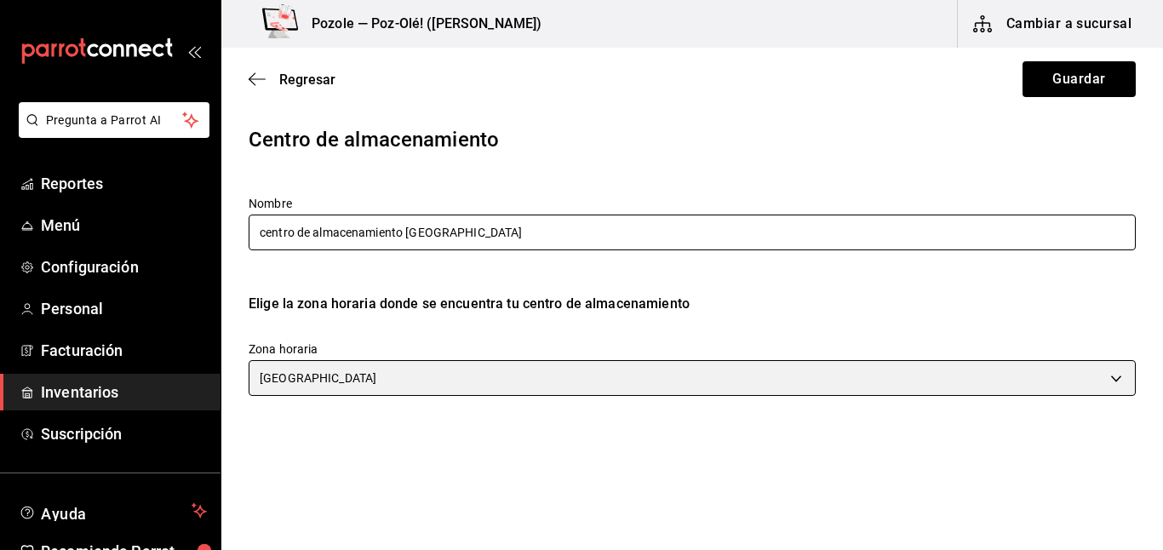
scroll to position [18, 0]
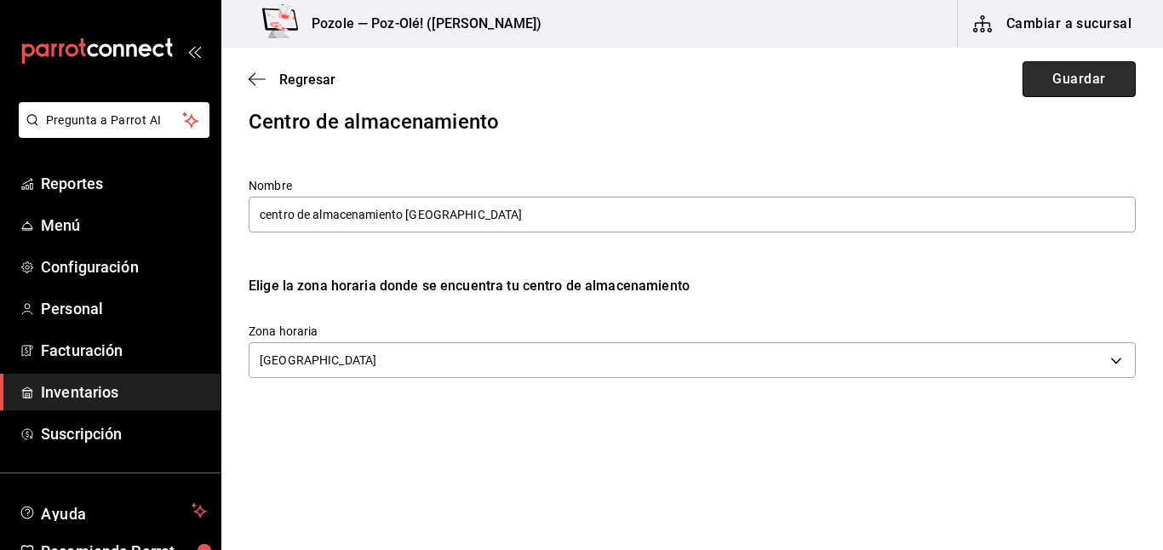
click at [1063, 77] on button "Guardar" at bounding box center [1078, 79] width 113 height 36
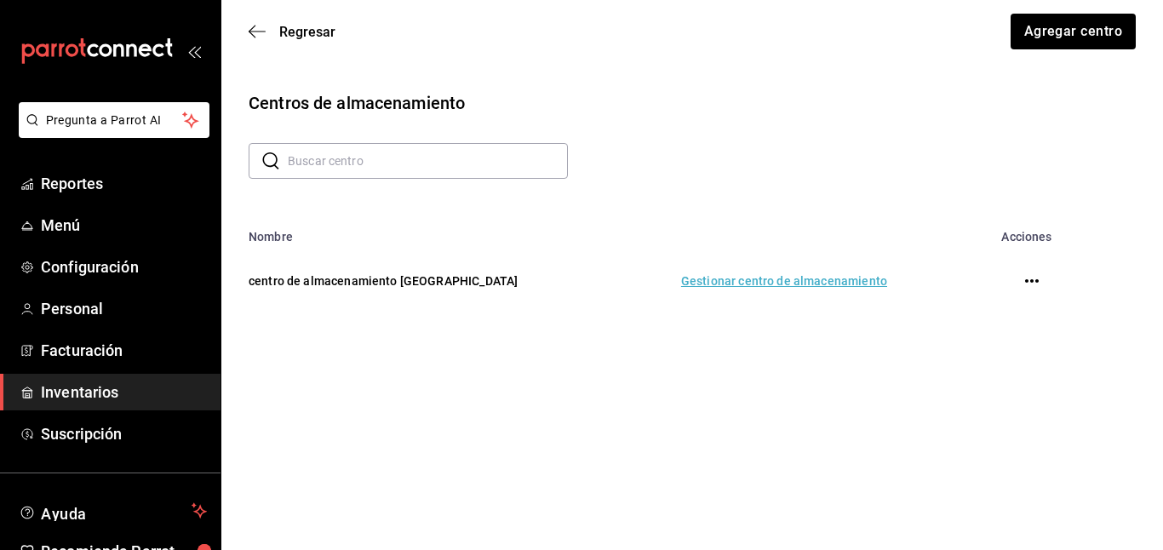
click at [737, 283] on td "Gestionar centro de almacenamiento" at bounding box center [757, 280] width 301 height 75
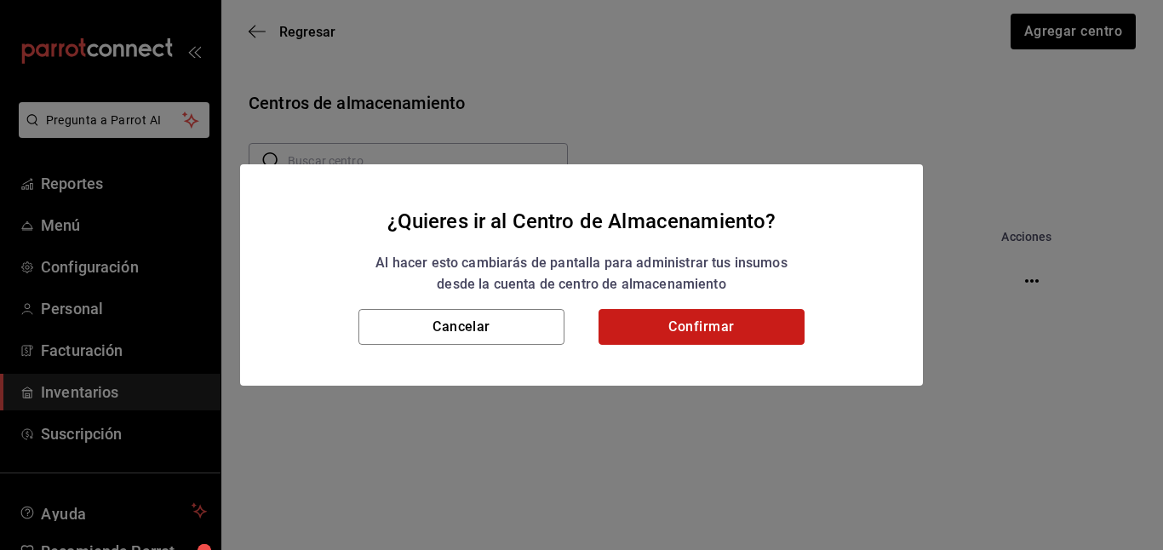
click at [645, 330] on button "Confirmar" at bounding box center [701, 327] width 206 height 36
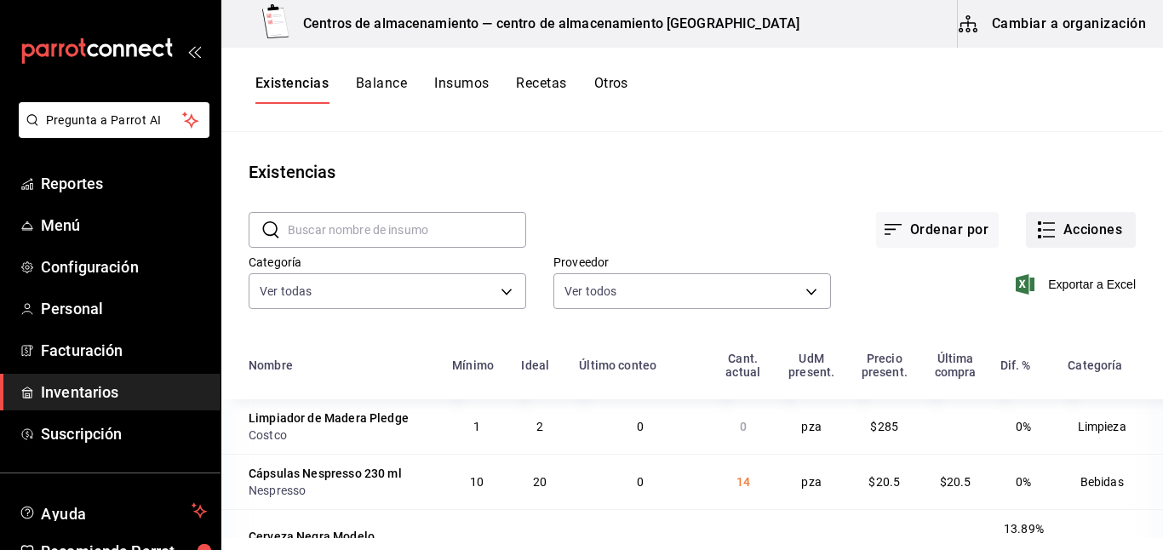
click at [1053, 218] on button "Acciones" at bounding box center [1081, 230] width 110 height 36
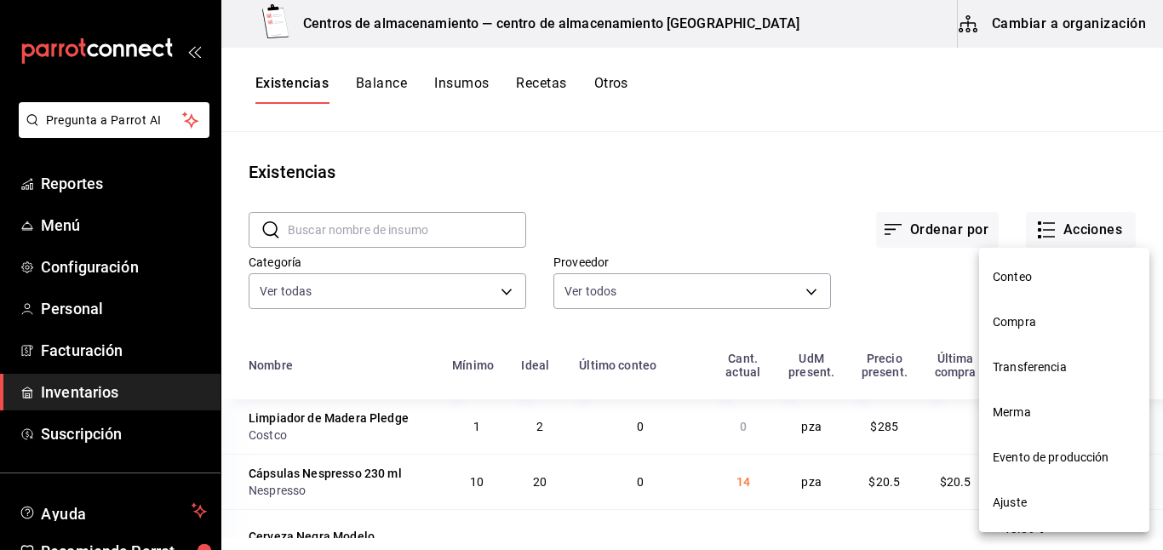
click at [1008, 359] on span "Transferencia" at bounding box center [1064, 367] width 143 height 18
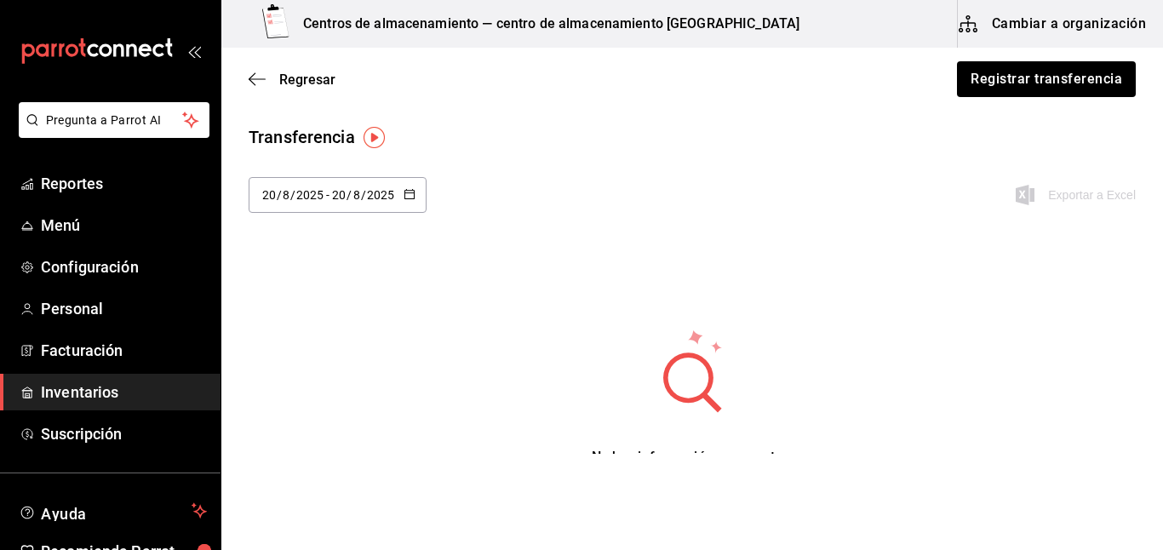
click at [417, 189] on div "2025-08-20 20 / 8 / 2025 - 2025-08-20 20 / 8 / 2025" at bounding box center [338, 195] width 178 height 36
click at [307, 329] on li "Última semana" at bounding box center [329, 325] width 161 height 38
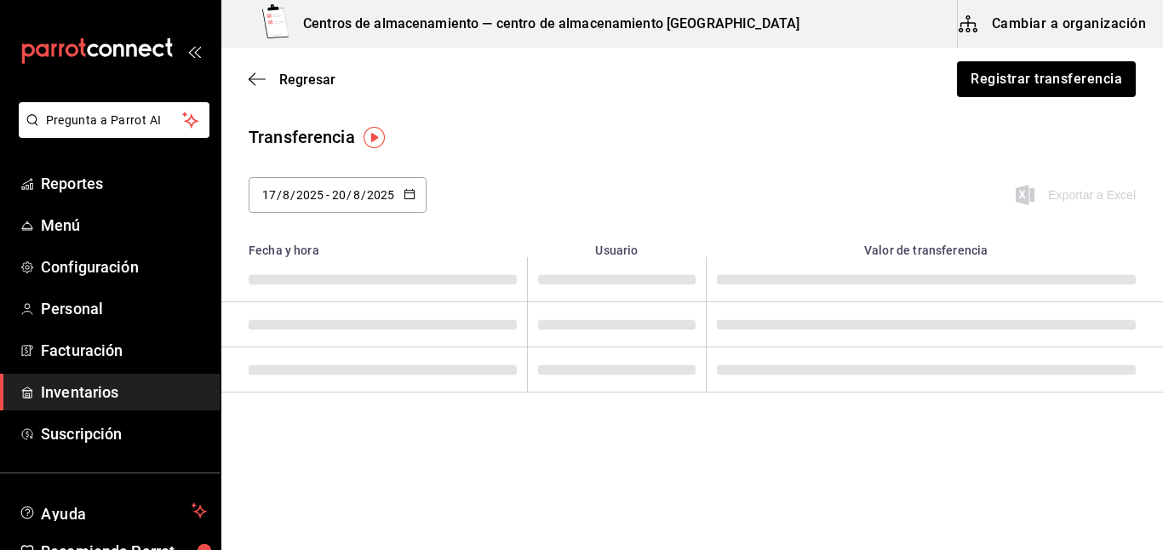
type input "2025-08-17"
type input "17"
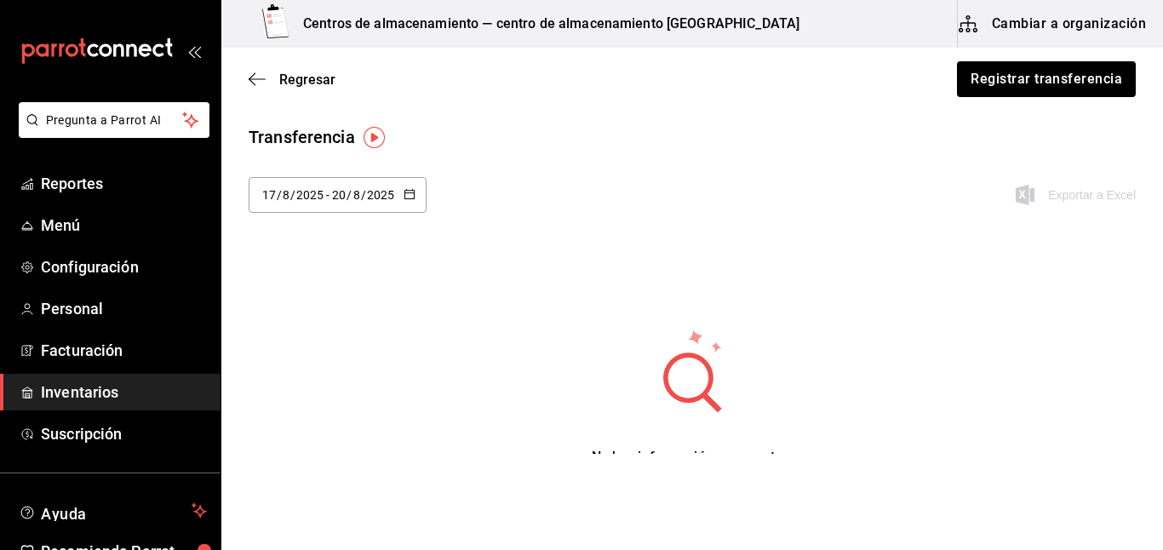
click at [410, 200] on button "button" at bounding box center [410, 195] width 12 height 14
click at [301, 401] on li "Mes actual" at bounding box center [329, 402] width 161 height 38
type input "2025-08-01"
type input "1"
click at [391, 197] on div "2025-08-01 1 / 8 / 2025 - 2025-08-20 20 / 8 / 2025" at bounding box center [334, 195] width 171 height 36
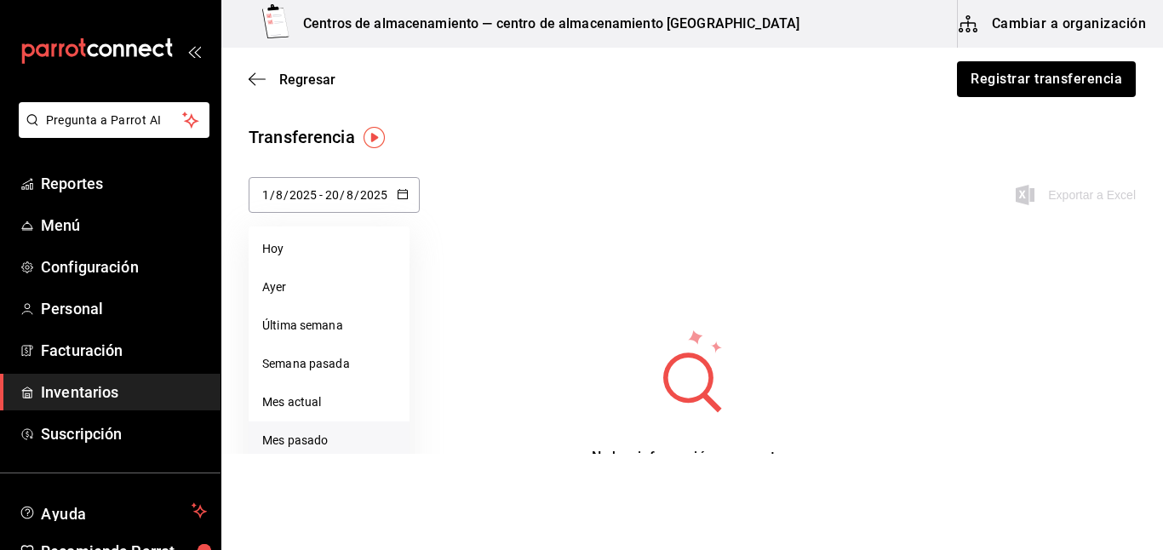
click at [304, 449] on li "Mes pasado" at bounding box center [329, 440] width 161 height 38
type input "2025-07-01"
type input "7"
type input "2025-07-31"
type input "31"
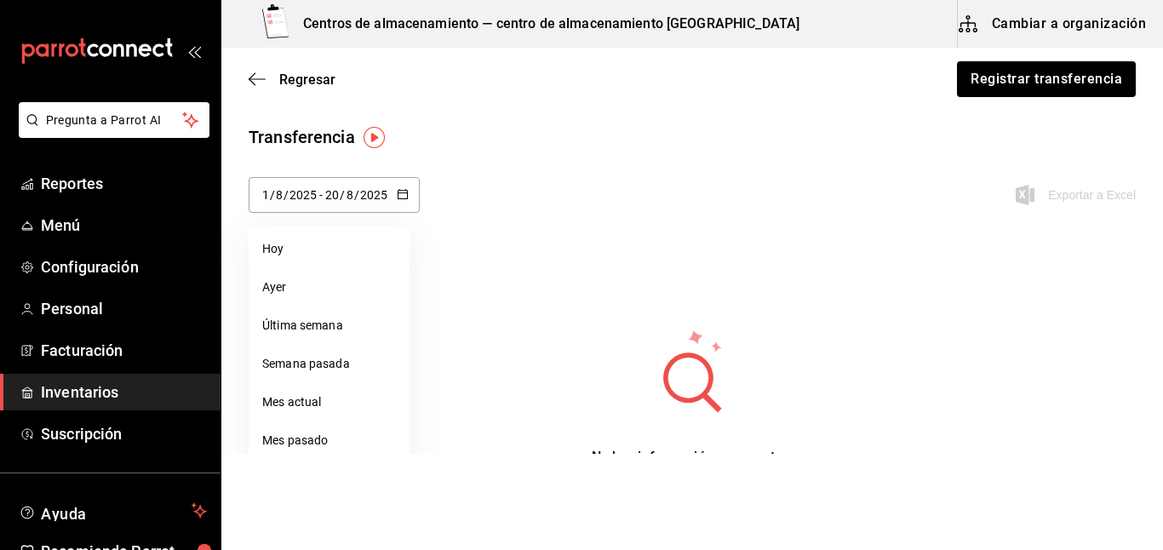
type input "7"
click at [404, 195] on icon "button" at bounding box center [403, 194] width 12 height 12
click at [306, 327] on li "Última semana" at bounding box center [329, 325] width 161 height 38
type input "2025-08-17"
type input "17"
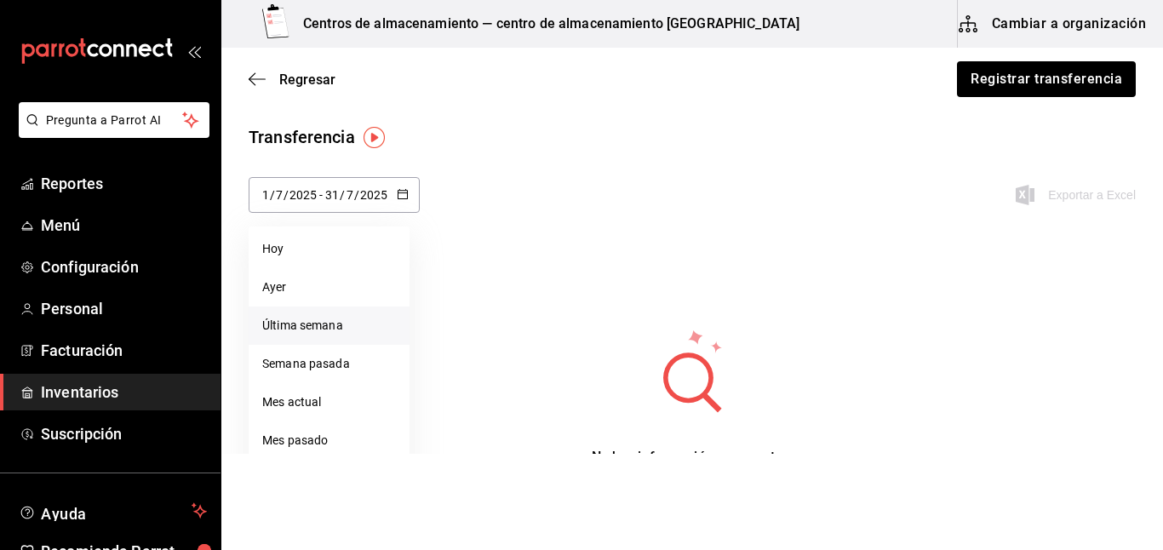
type input "8"
type input "2025-08-20"
type input "20"
type input "8"
click at [296, 77] on span "Regresar" at bounding box center [307, 80] width 56 height 16
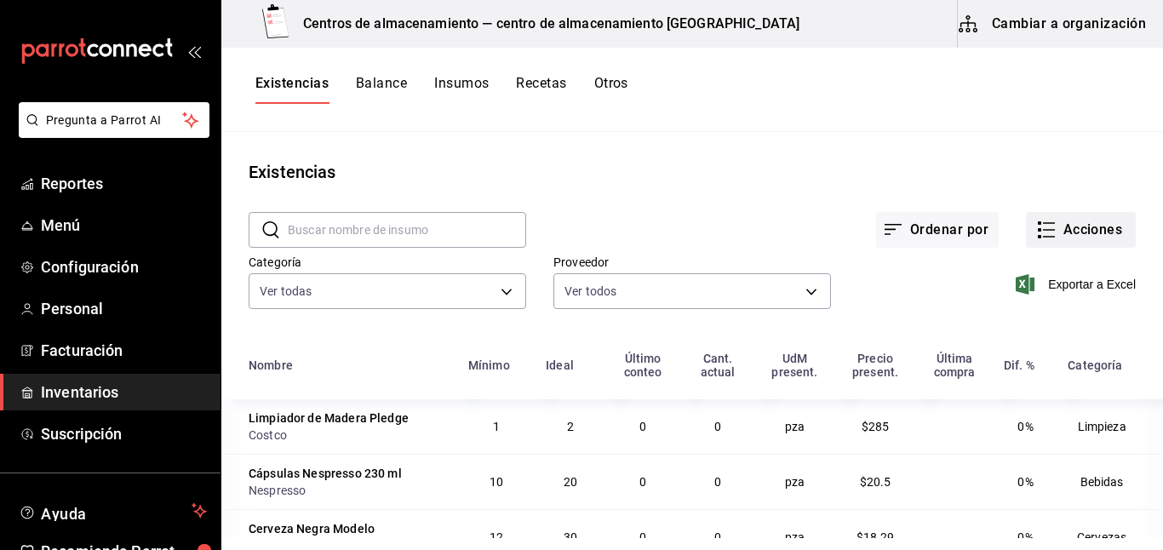
click at [1036, 238] on icon "button" at bounding box center [1046, 230] width 20 height 20
click at [686, 122] on div "Existencias Balance Insumos Recetas Otros" at bounding box center [692, 90] width 942 height 84
click at [1042, 225] on icon "button" at bounding box center [1046, 230] width 20 height 20
click at [1091, 216] on button "Acciones" at bounding box center [1081, 230] width 110 height 36
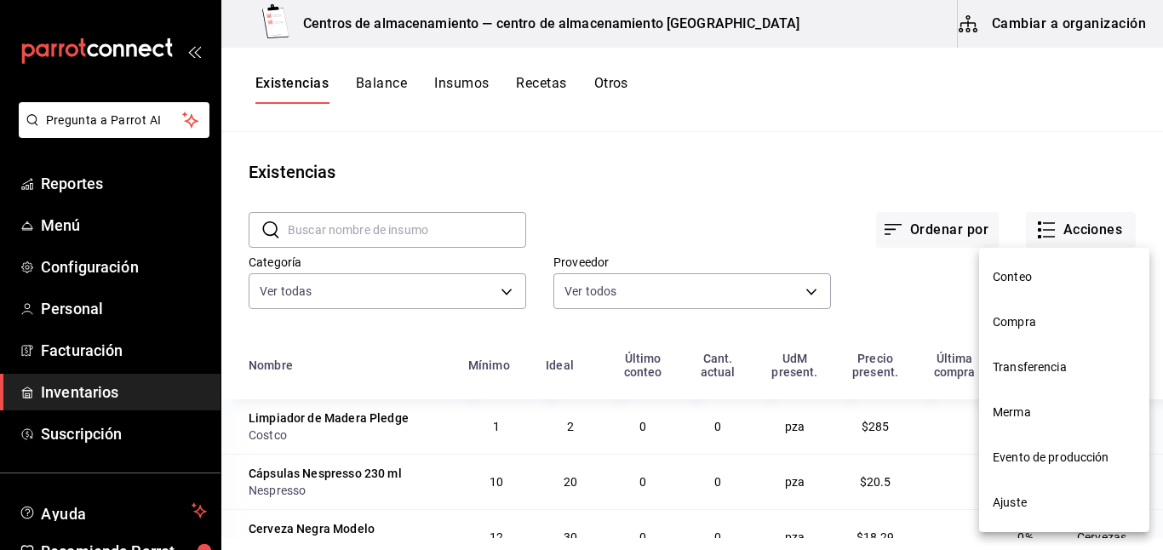
click at [1001, 512] on li "Ajuste" at bounding box center [1064, 502] width 170 height 45
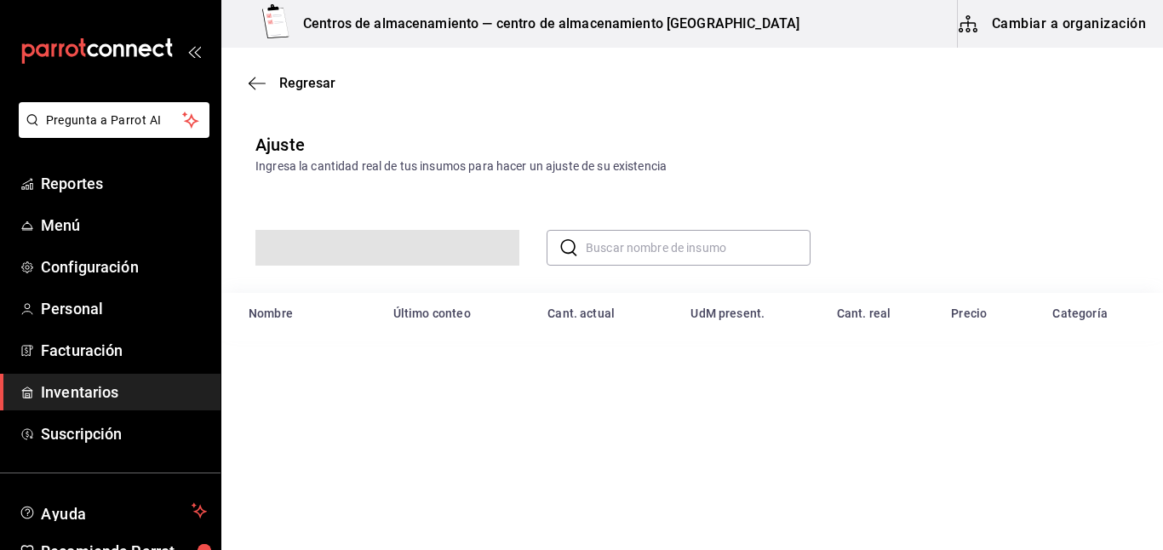
click at [1016, 454] on html "Pregunta a Parrot AI Reportes Menú Configuración Personal Facturación Inventari…" at bounding box center [581, 227] width 1163 height 454
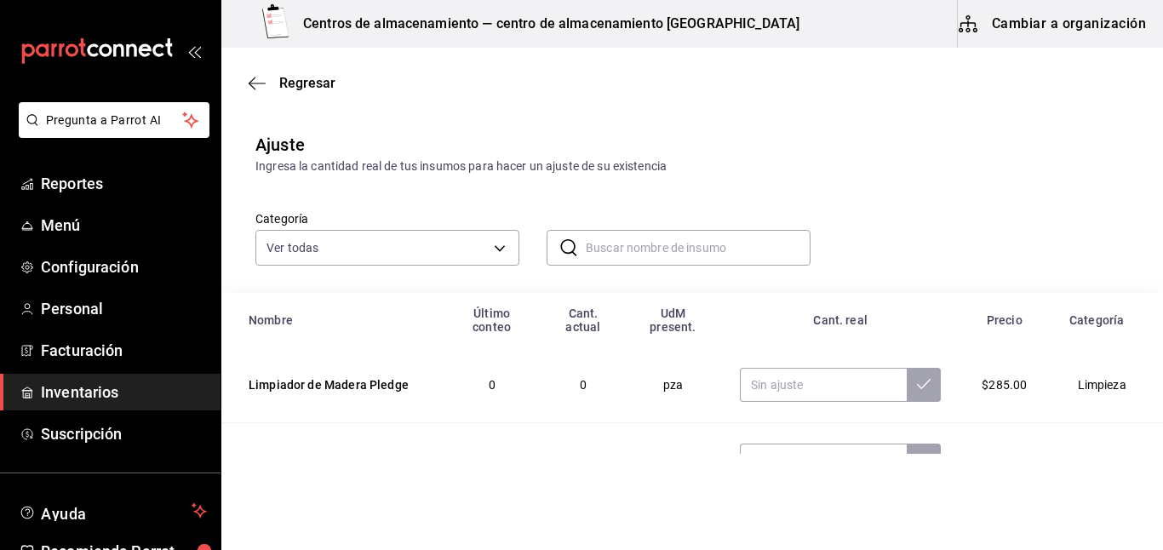
click at [601, 238] on input "text" at bounding box center [698, 248] width 225 height 34
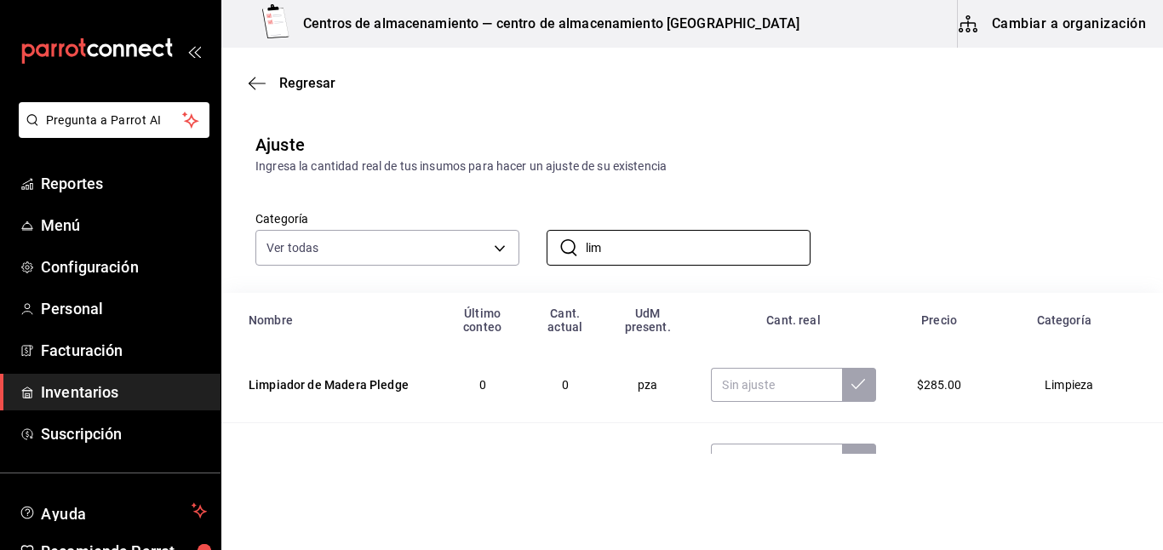
click at [961, 137] on div "Ajuste Ingresa la cantidad real de tus insumos para hacer un ajuste de su exist…" at bounding box center [692, 153] width 942 height 43
click at [600, 255] on input "lim" at bounding box center [698, 248] width 225 height 34
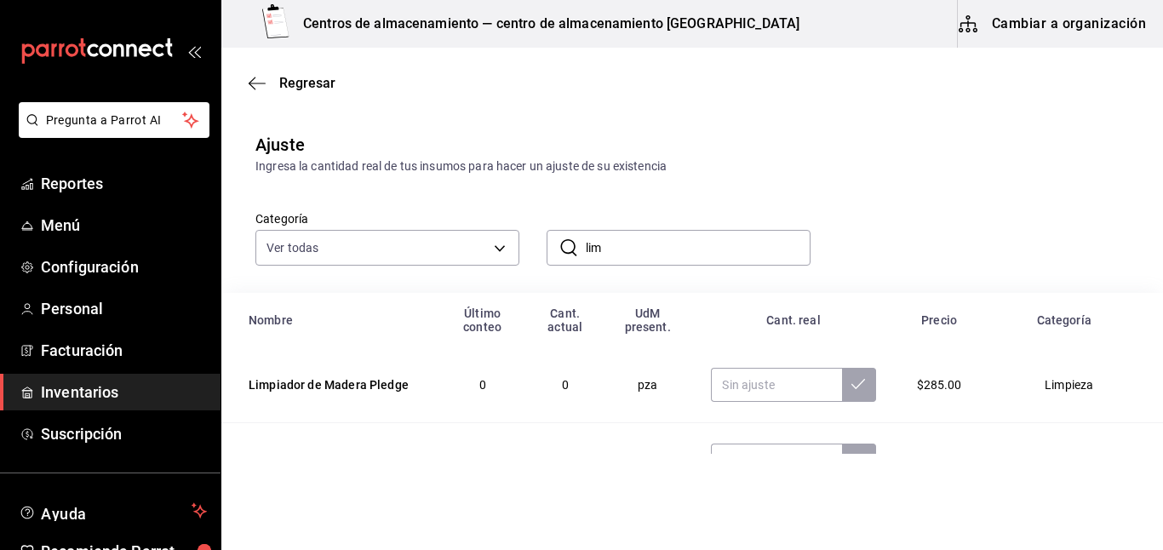
click at [593, 256] on input "lim" at bounding box center [698, 248] width 225 height 34
type input "l"
type input "limon"
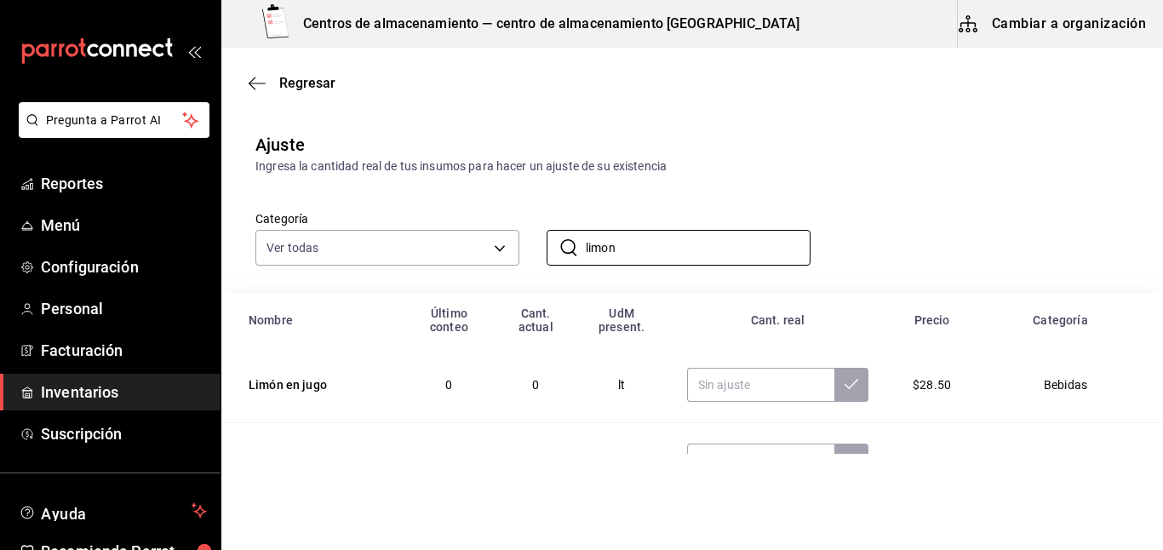
scroll to position [127, 0]
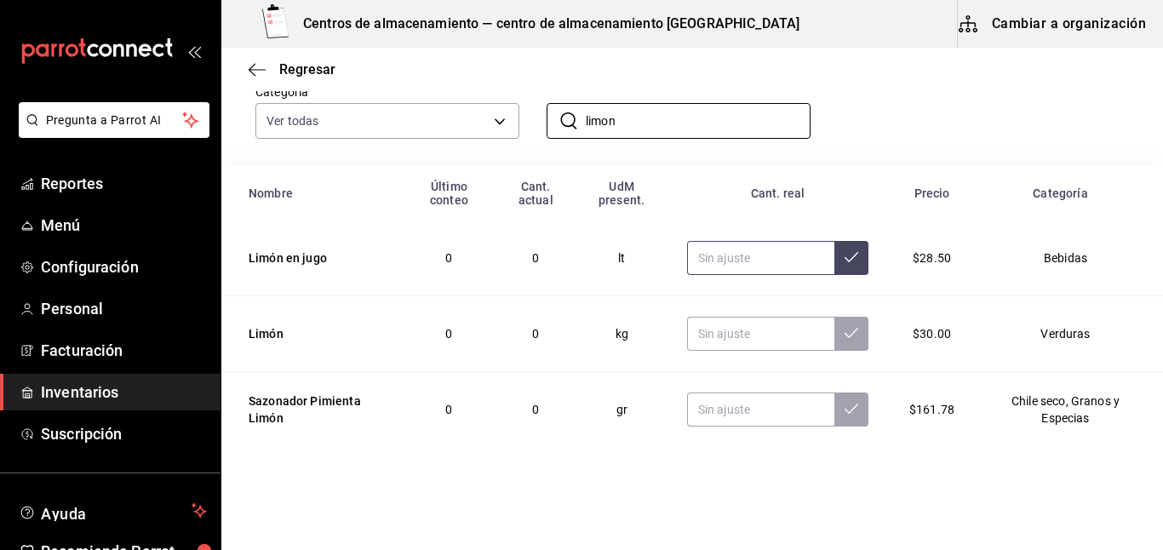
click at [706, 250] on input "text" at bounding box center [760, 258] width 147 height 34
type input "2.00"
type input "0.00"
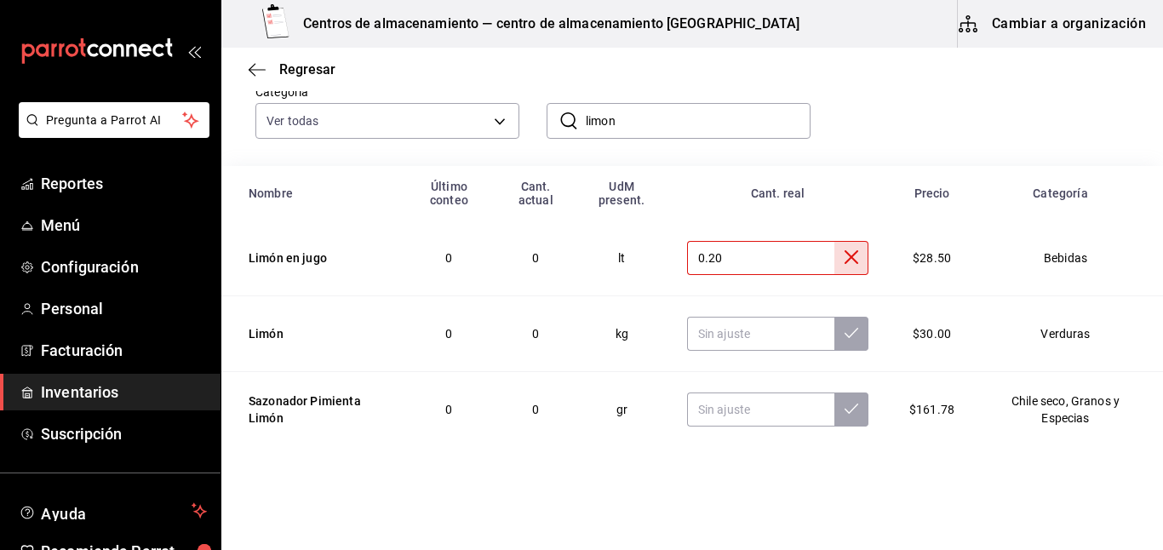
scroll to position [0, 0]
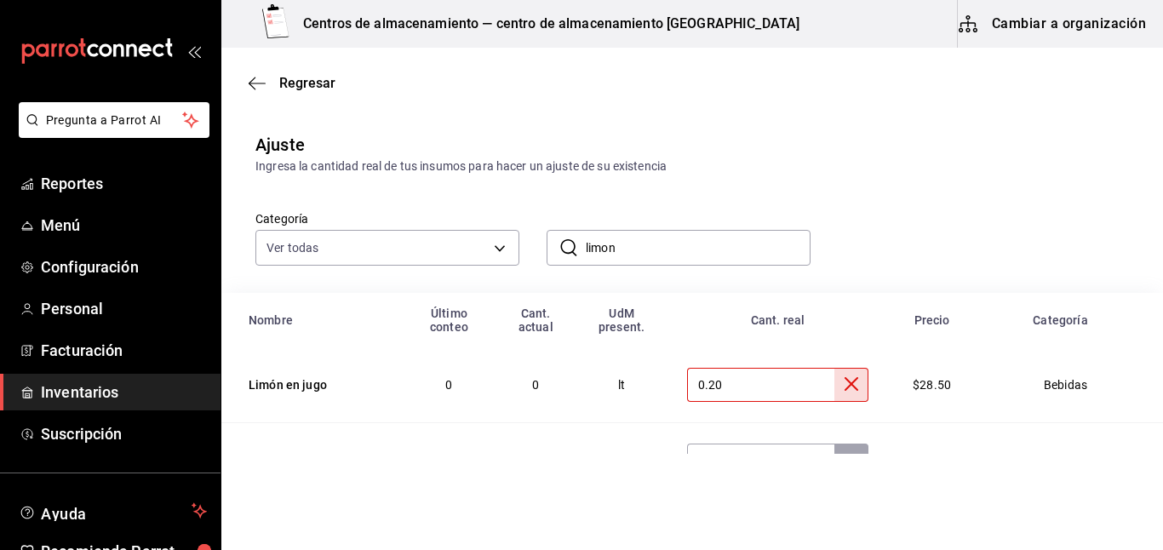
click at [727, 388] on input "0.20" at bounding box center [760, 385] width 147 height 34
type input "0.00"
click at [691, 249] on input "limon" at bounding box center [698, 248] width 225 height 34
type input "l"
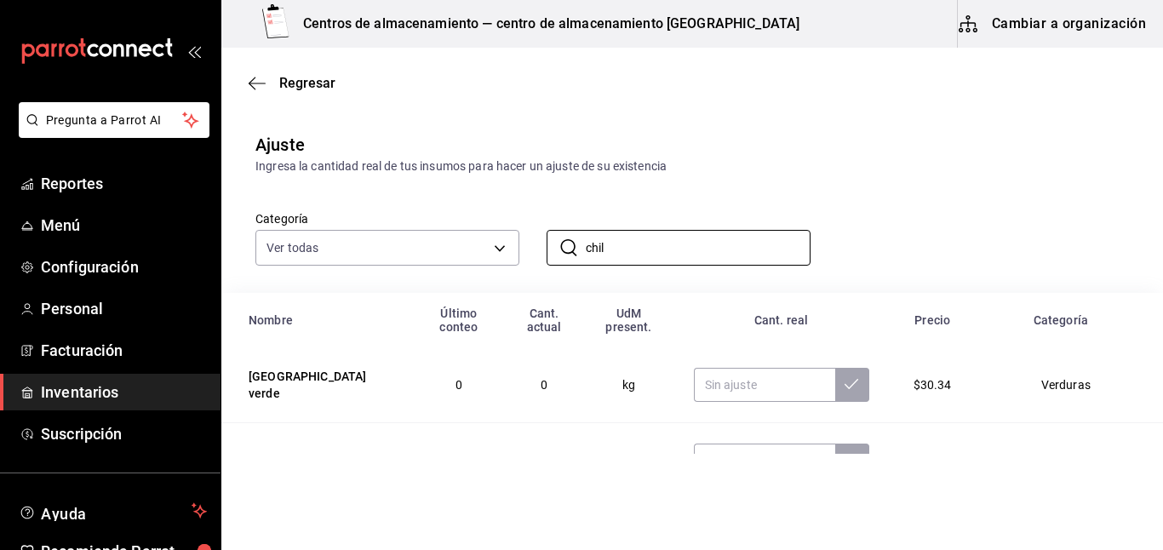
type input "chile verde"
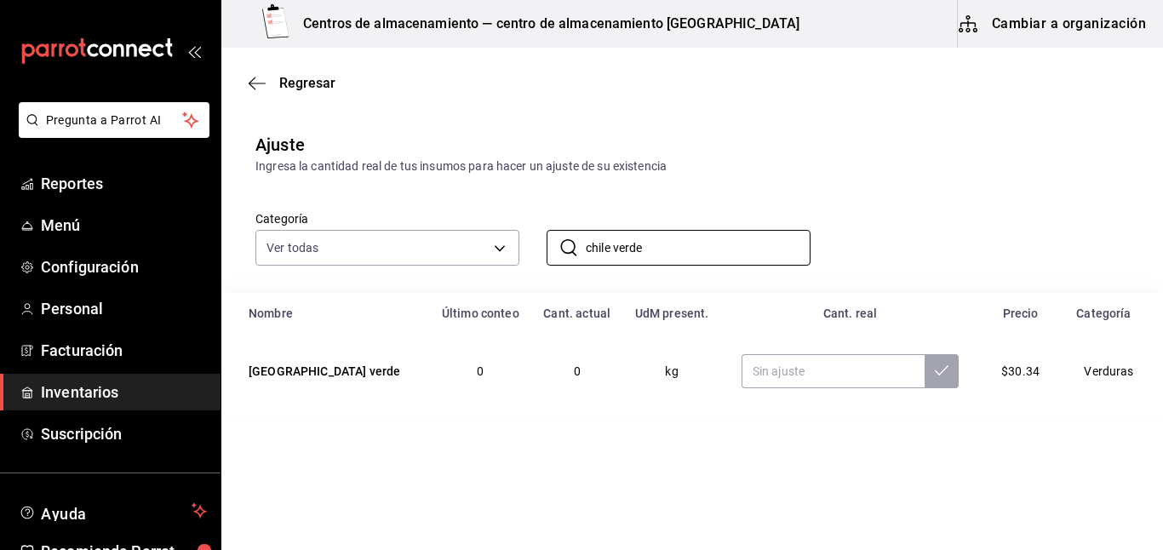
click at [253, 83] on icon "button" at bounding box center [257, 83] width 17 height 1
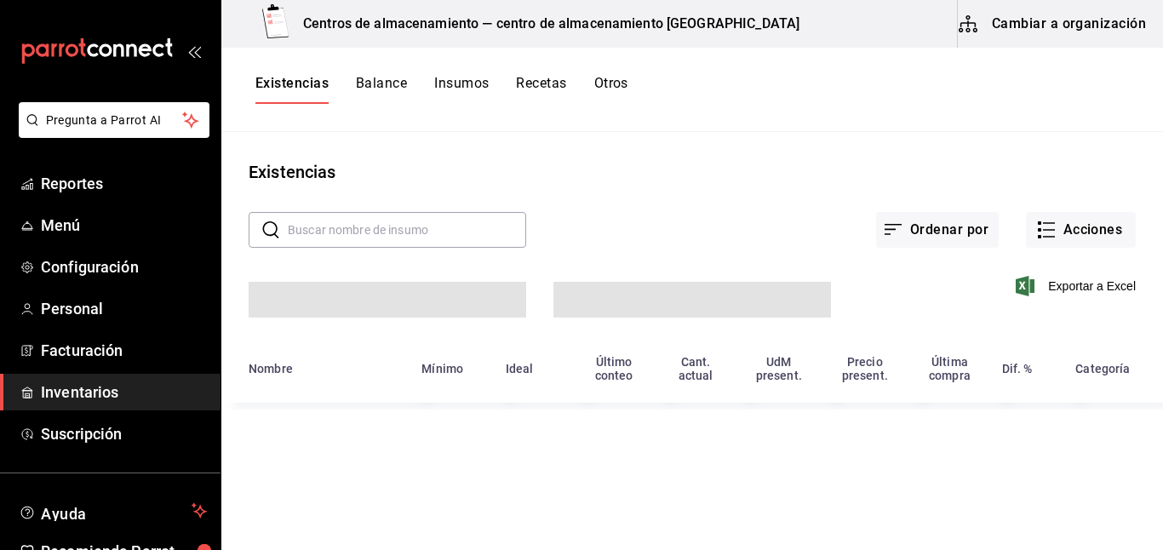
click at [89, 394] on span "Inventarios" at bounding box center [124, 392] width 166 height 23
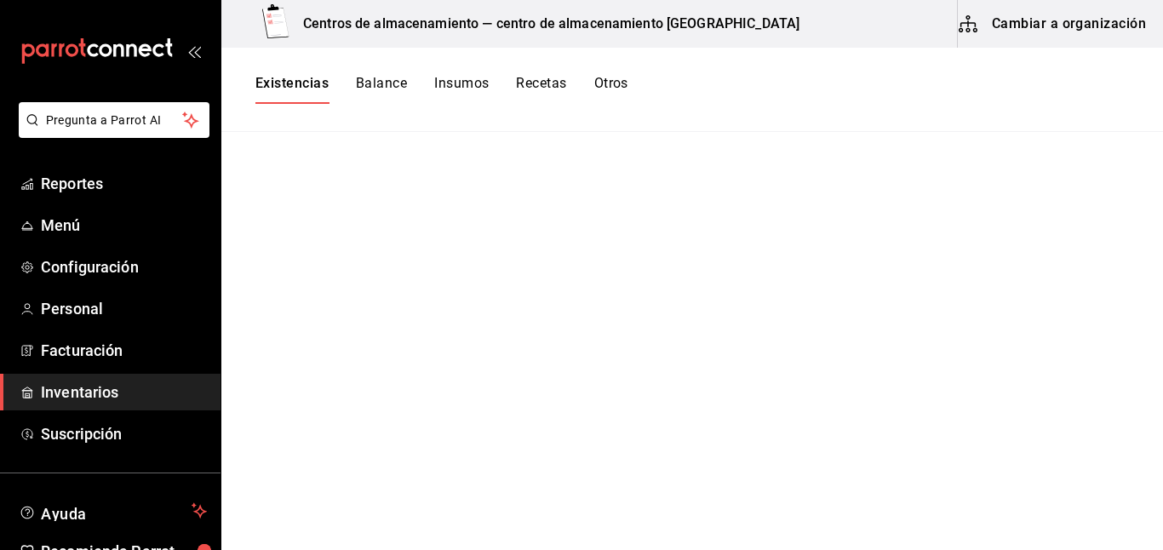
click at [982, 16] on span "button" at bounding box center [971, 24] width 27 height 20
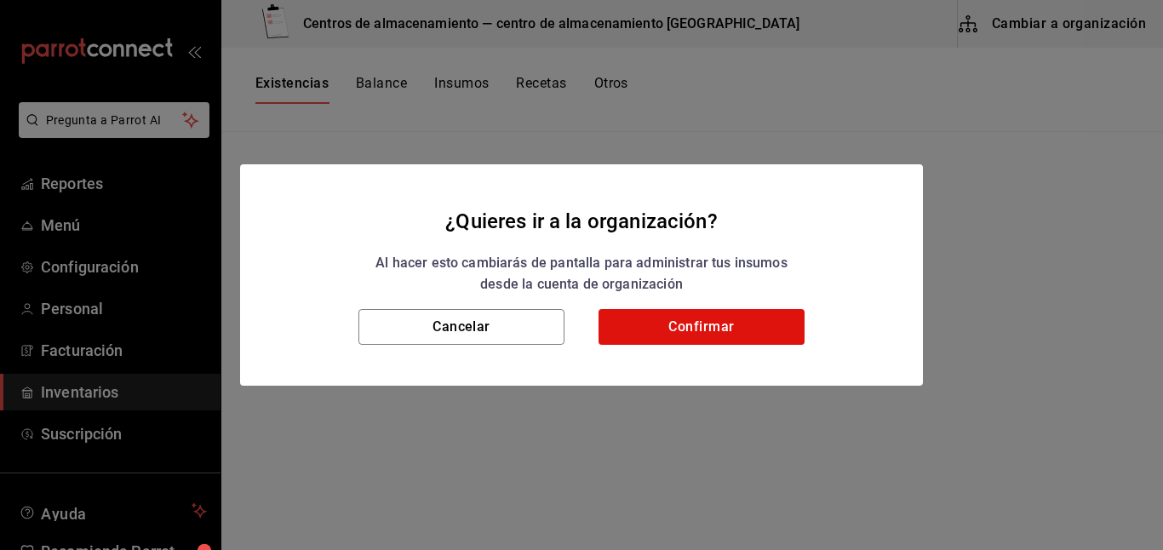
click at [585, 318] on div "Cancelar Confirmar" at bounding box center [581, 347] width 683 height 77
click at [629, 316] on button "Confirmar" at bounding box center [701, 327] width 206 height 36
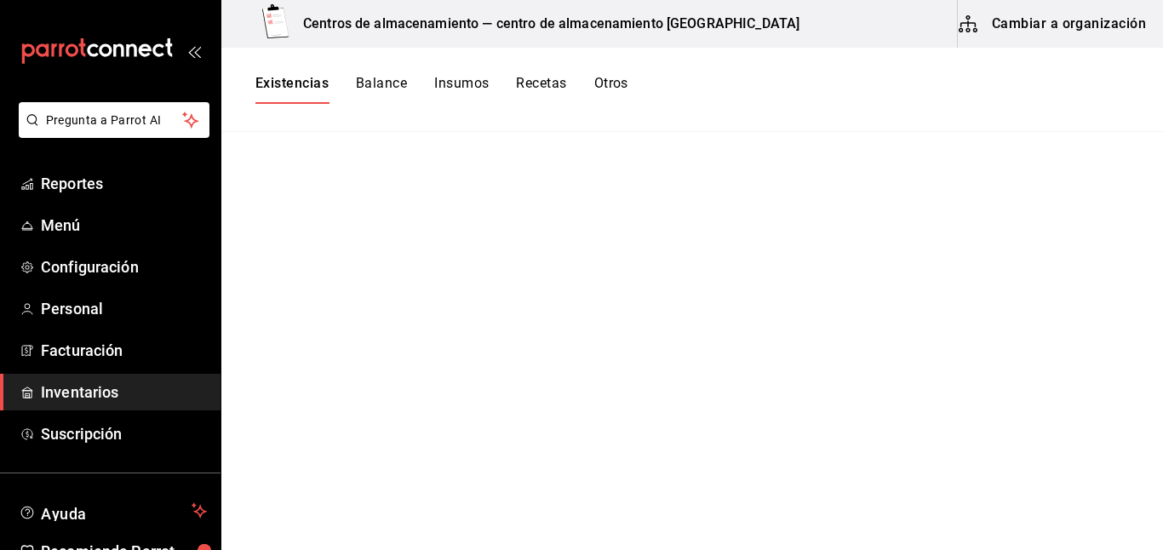
click at [1003, 30] on button "Cambiar a organización" at bounding box center [1054, 24] width 192 height 48
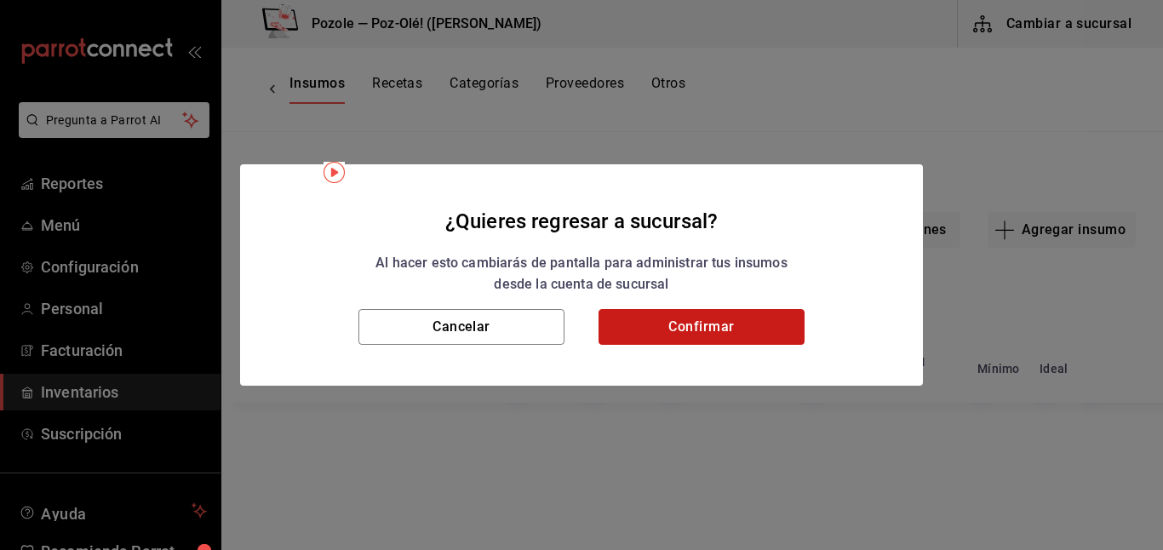
click at [686, 315] on button "Confirmar" at bounding box center [701, 327] width 206 height 36
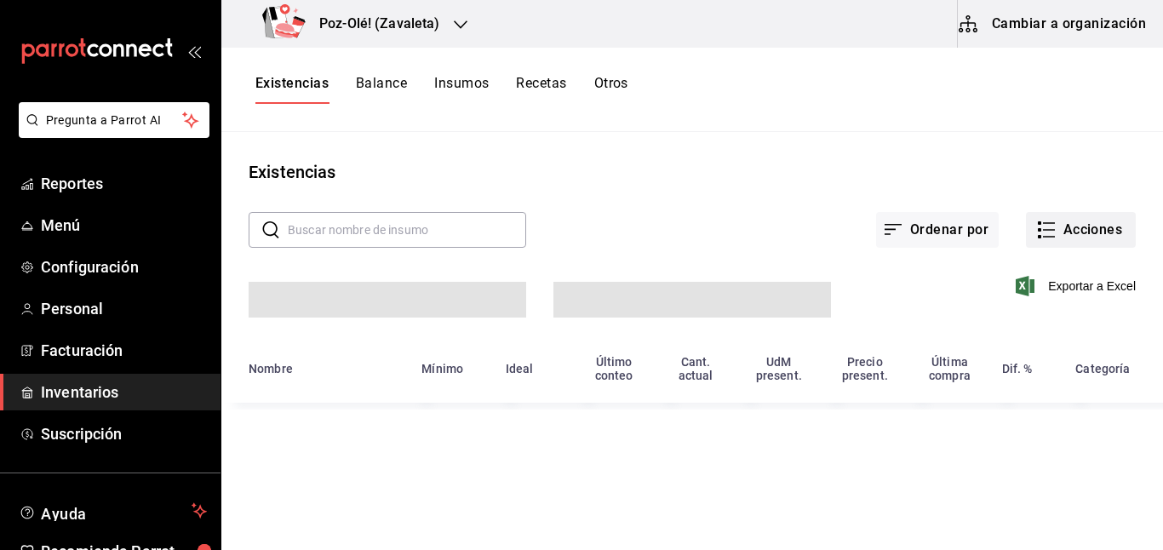
click at [1056, 232] on button "Acciones" at bounding box center [1081, 230] width 110 height 36
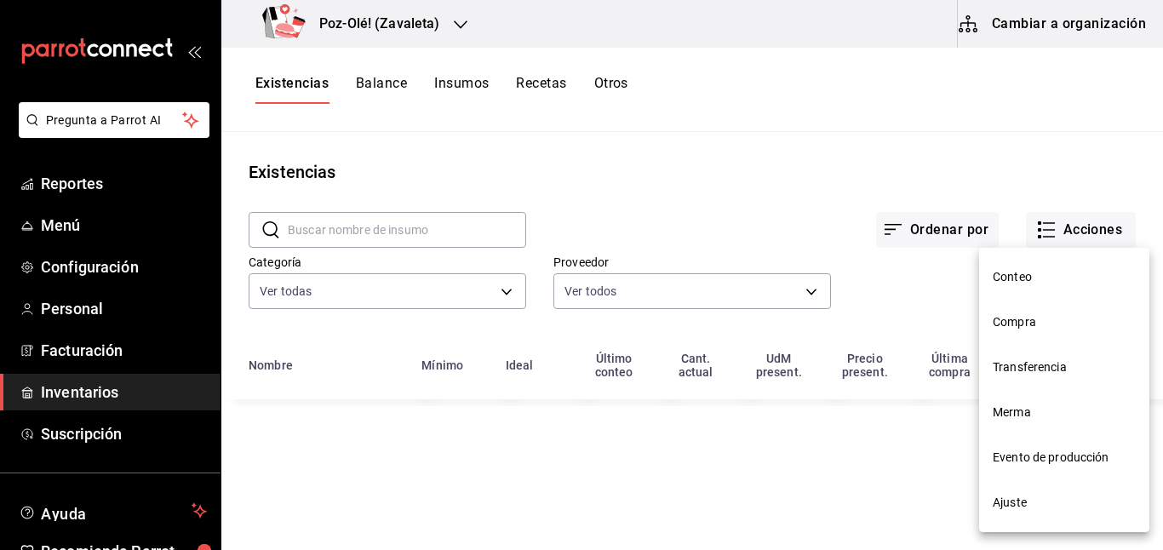
click at [1007, 501] on span "Ajuste" at bounding box center [1064, 503] width 143 height 18
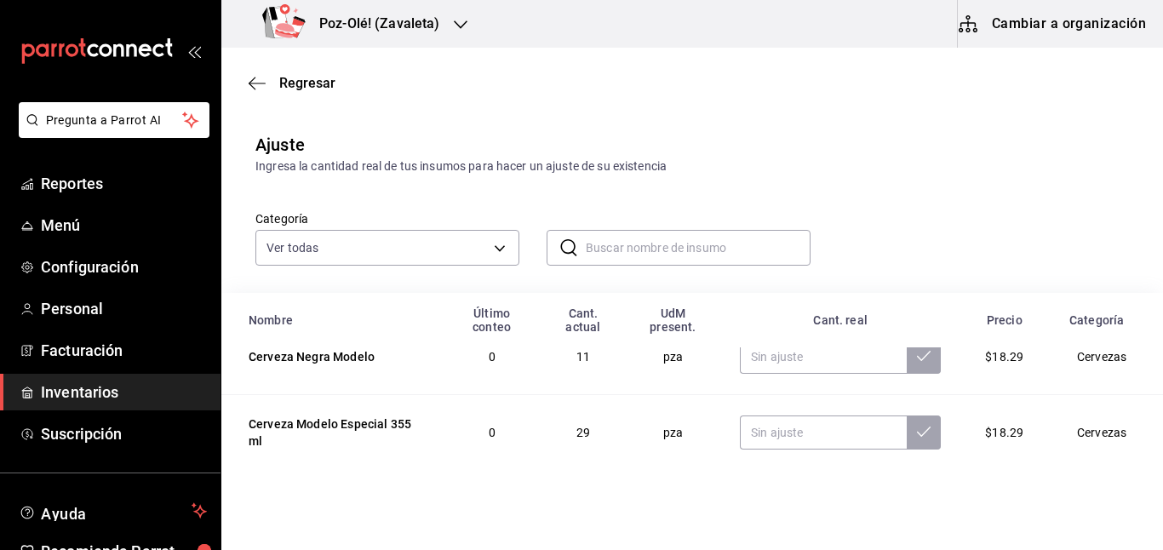
scroll to position [184, 0]
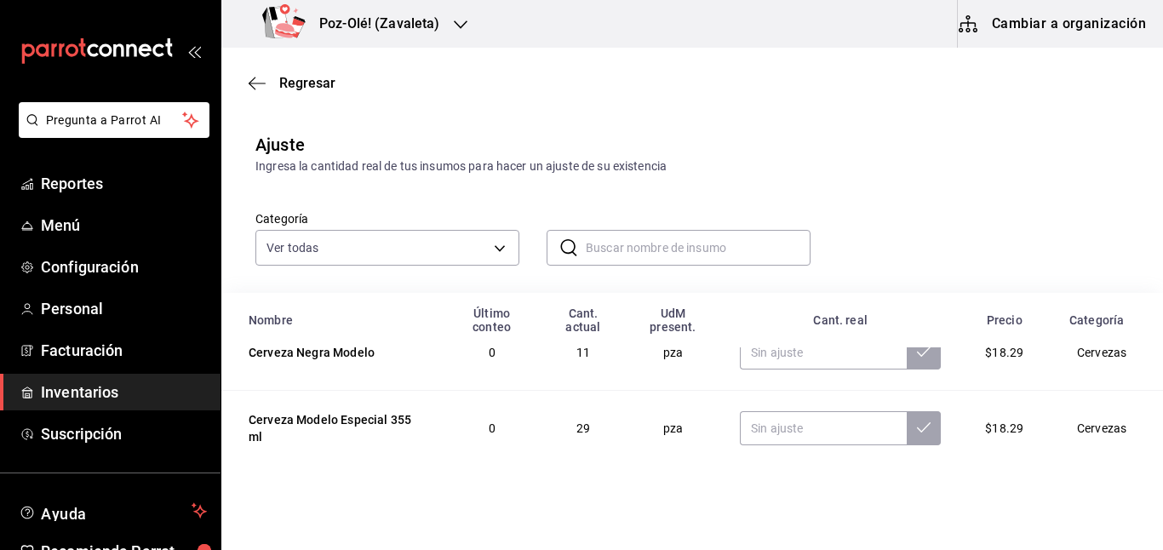
click at [684, 256] on input "text" at bounding box center [698, 248] width 225 height 34
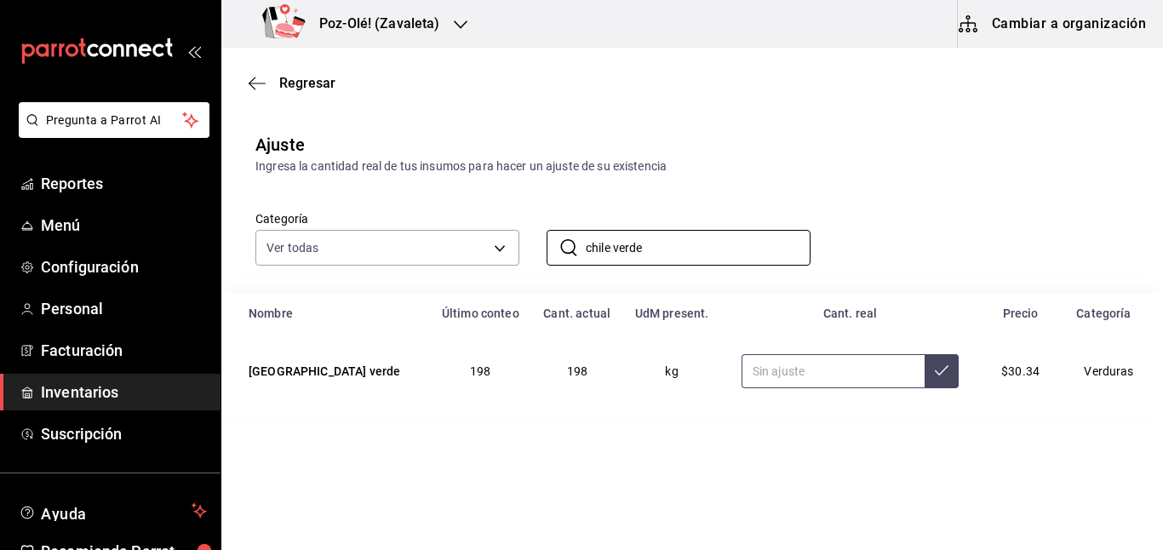
click at [741, 375] on input "text" at bounding box center [832, 371] width 183 height 34
click at [658, 241] on input "chile verde" at bounding box center [698, 248] width 225 height 34
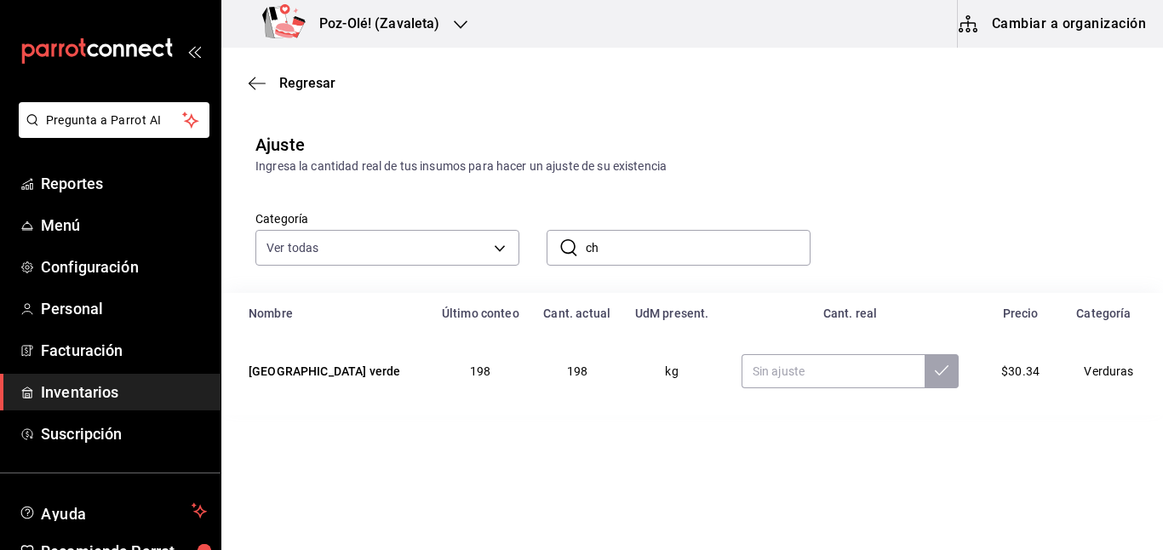
type input "c"
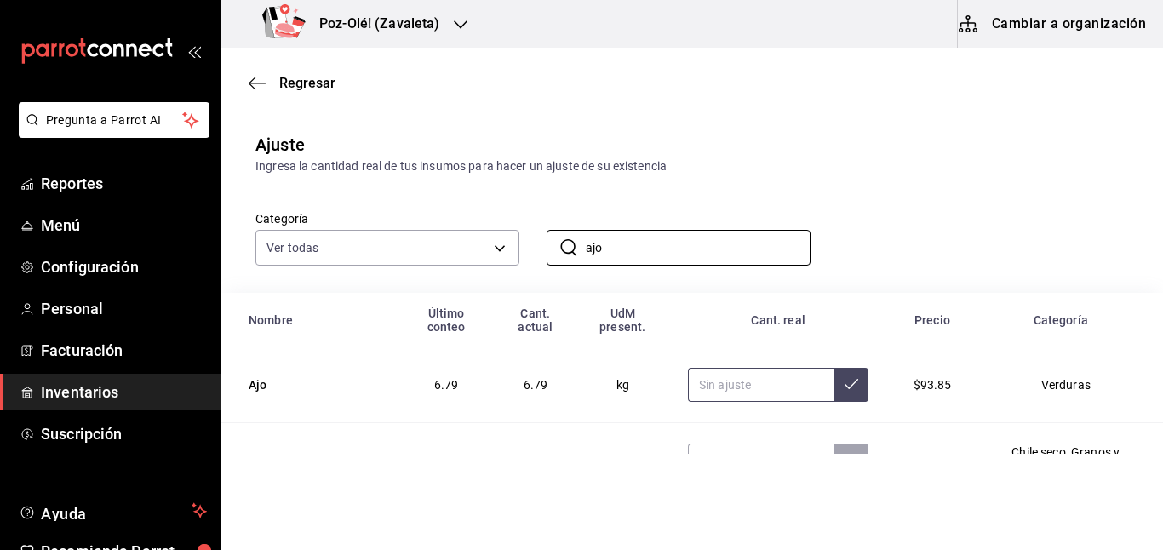
type input "ajo"
click at [701, 370] on input "text" at bounding box center [761, 385] width 147 height 34
